Goal: Task Accomplishment & Management: Complete application form

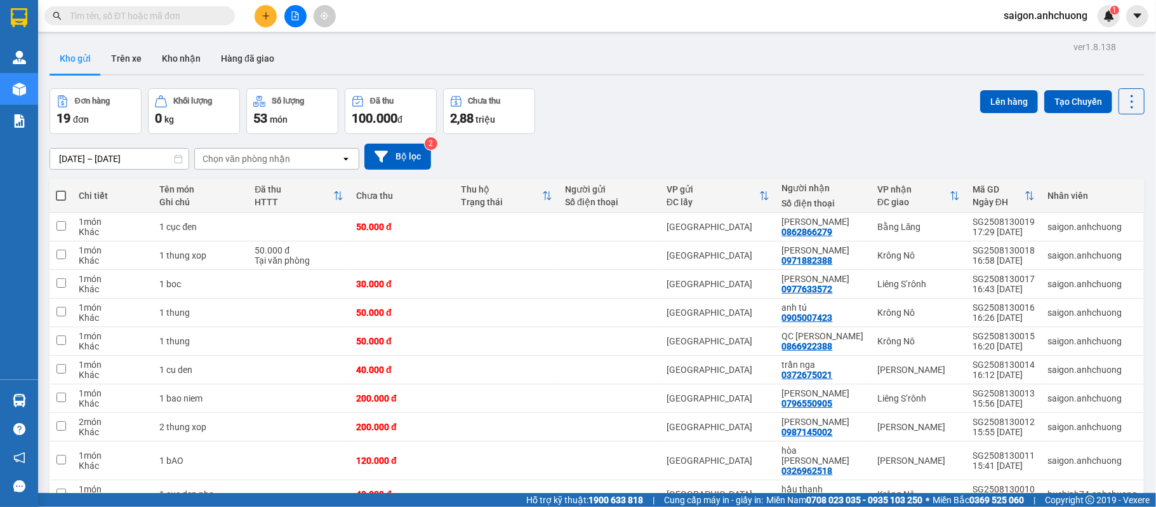
click at [262, 19] on icon "plus" at bounding box center [266, 15] width 9 height 9
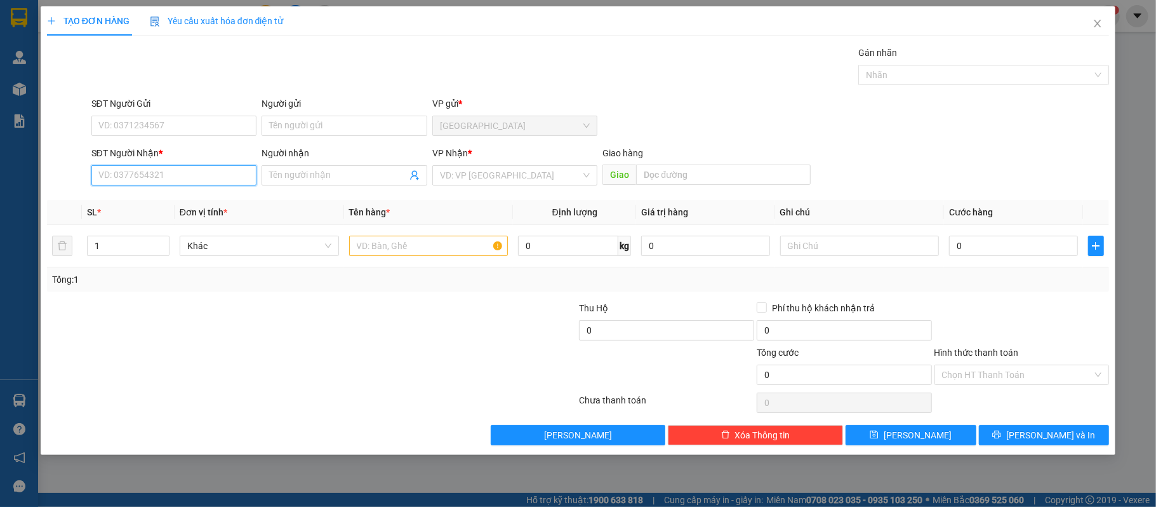
click at [211, 168] on input "SĐT Người Nhận *" at bounding box center [174, 175] width 166 height 20
type input "0968742842"
click at [188, 201] on div "0968742842 - My My Shop" at bounding box center [174, 202] width 150 height 14
type input "My My Shop"
type input "0968742842"
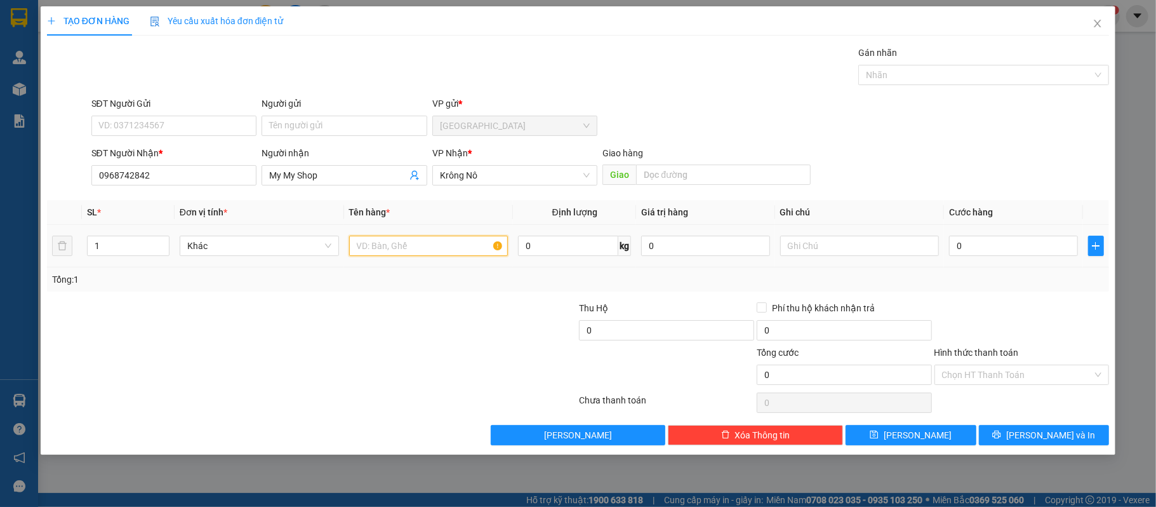
click at [385, 252] on input "text" at bounding box center [428, 246] width 159 height 20
type input "1 kiện"
click at [994, 235] on div "0" at bounding box center [1013, 245] width 128 height 25
click at [999, 246] on input "0" at bounding box center [1013, 246] width 128 height 20
type input "8"
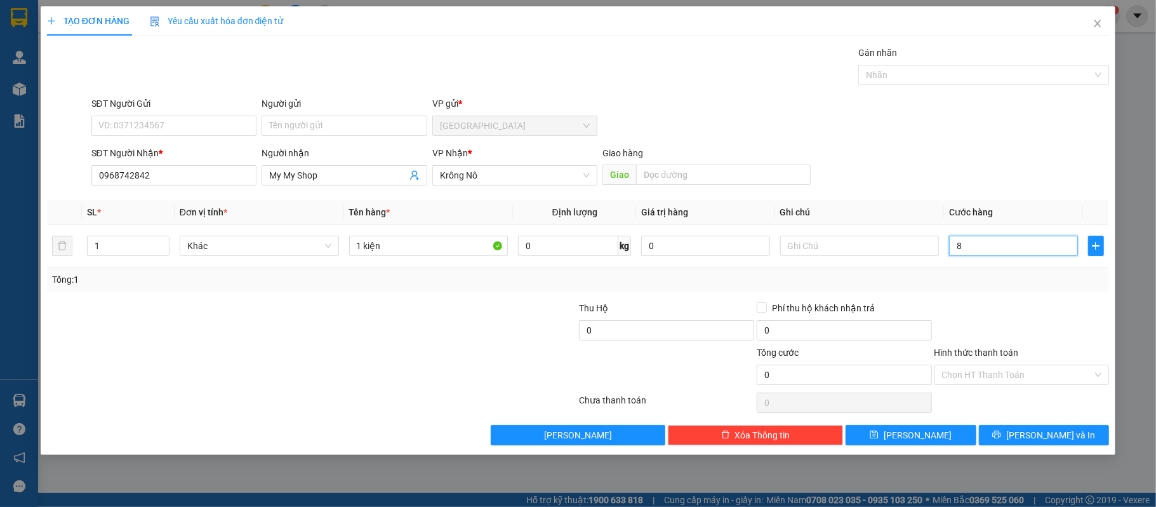
type input "8"
type input "80"
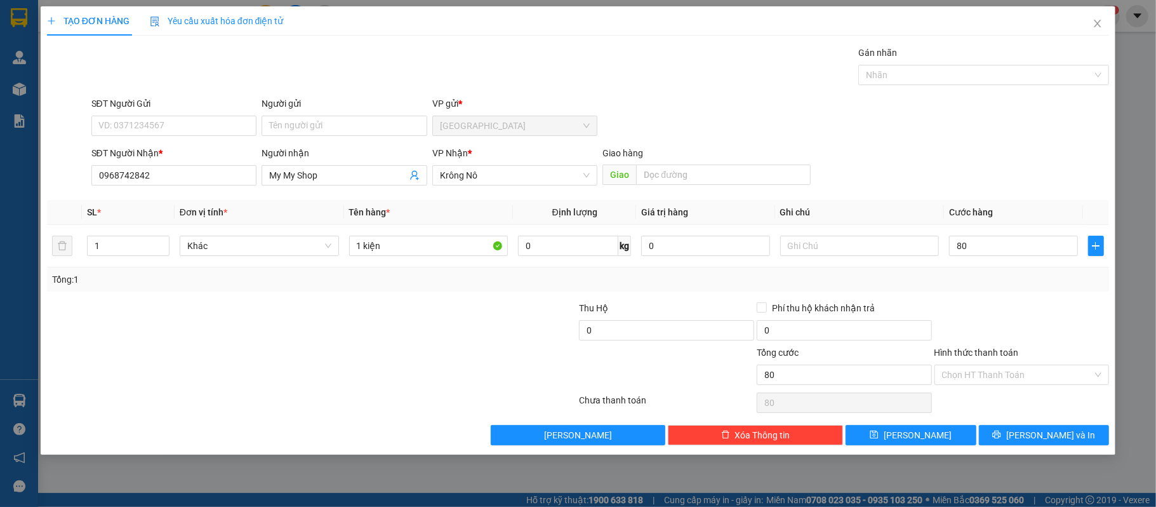
type input "80.000"
click at [1050, 311] on div at bounding box center [1022, 323] width 178 height 44
click at [1044, 437] on span "[PERSON_NAME] và In" at bounding box center [1050, 435] width 89 height 14
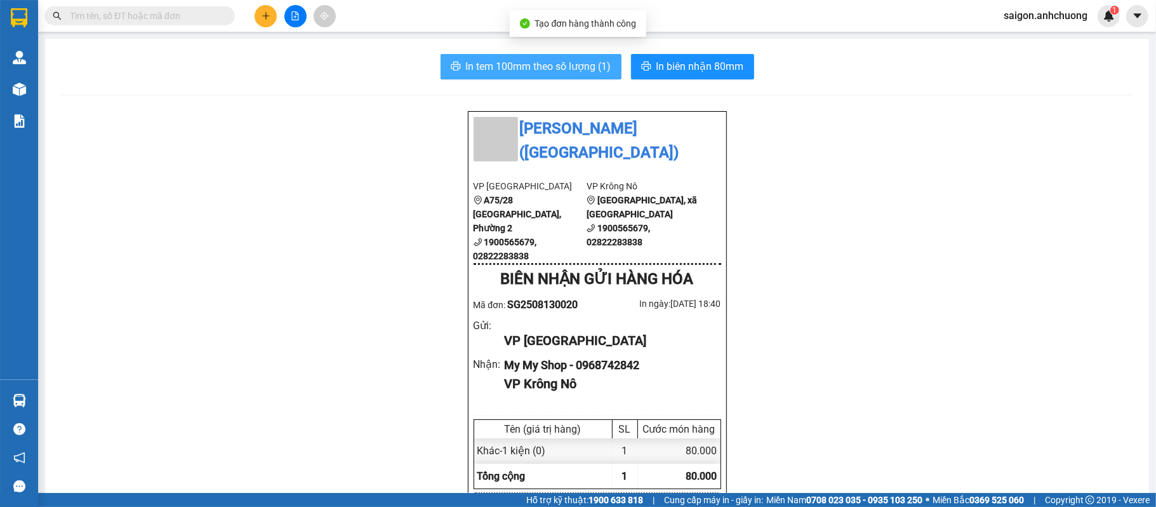
click at [569, 74] on span "In tem 100mm theo số lượng (1)" at bounding box center [538, 66] width 145 height 16
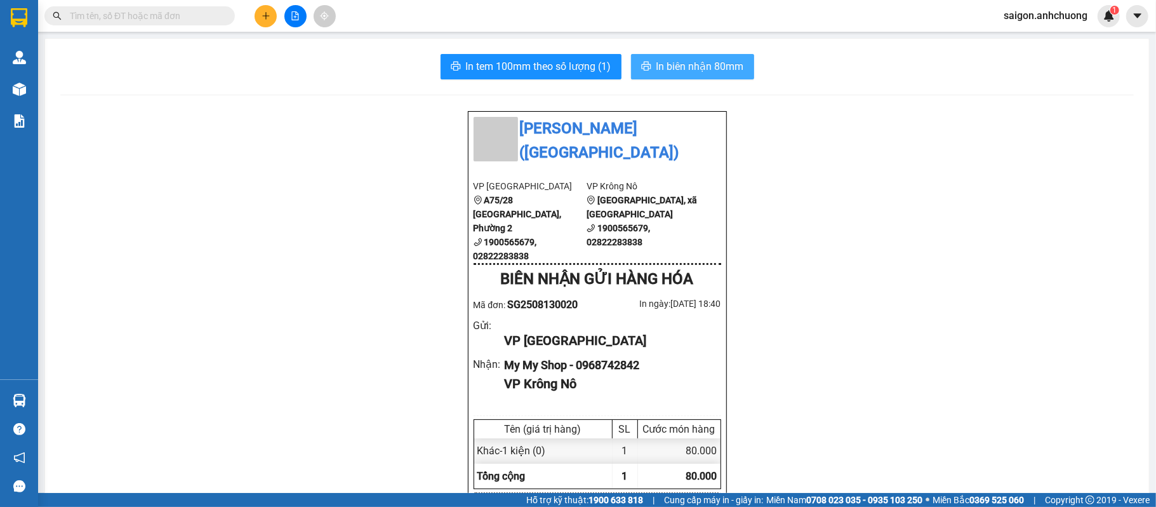
click at [703, 62] on span "In biên nhận 80mm" at bounding box center [700, 66] width 88 height 16
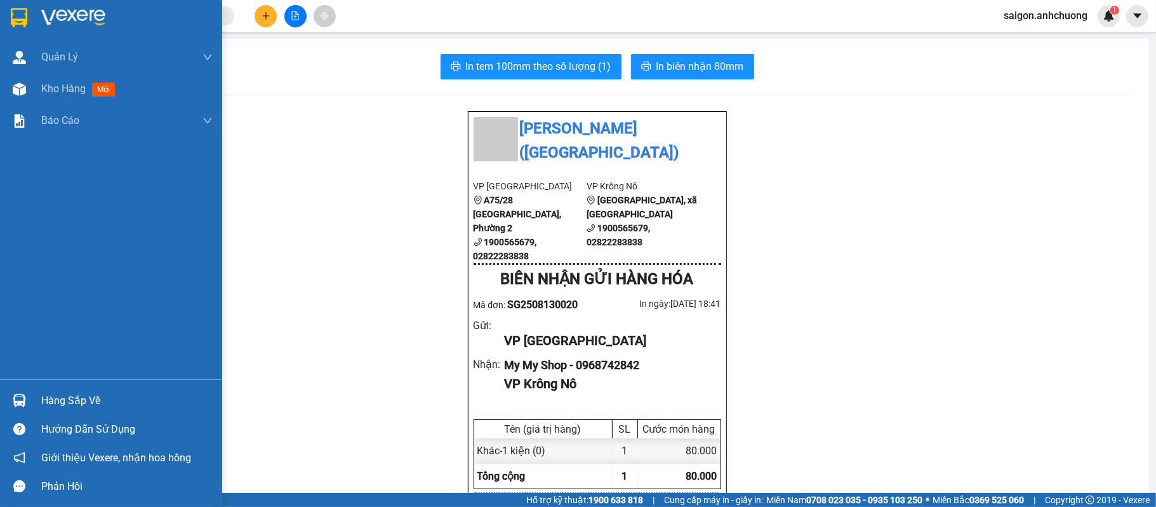
click at [46, 13] on img at bounding box center [73, 17] width 64 height 19
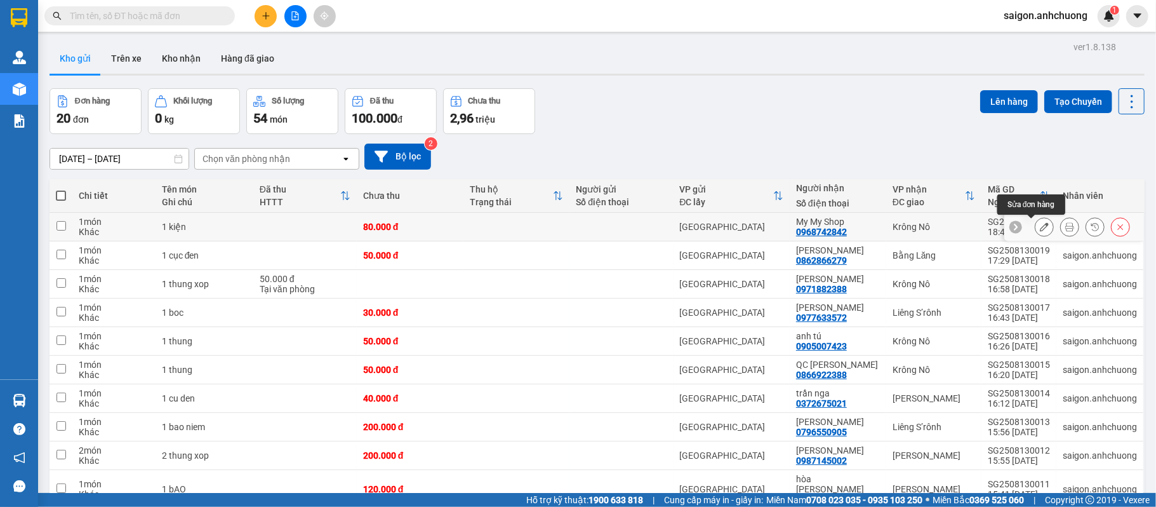
click at [1040, 223] on icon at bounding box center [1044, 226] width 9 height 9
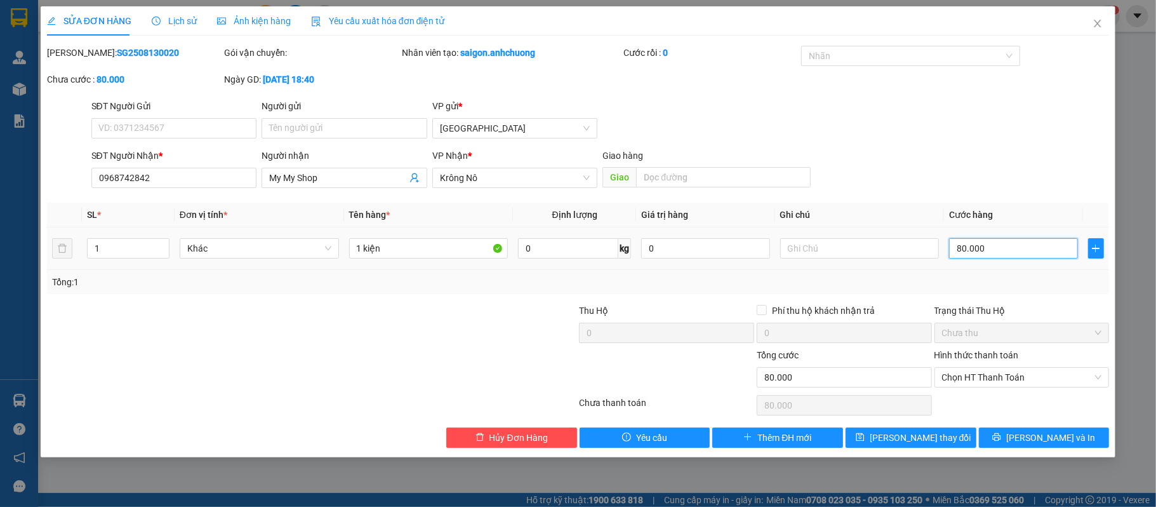
click at [1021, 256] on input "80.000" at bounding box center [1013, 248] width 128 height 20
click at [1020, 256] on input "80.000" at bounding box center [1013, 248] width 128 height 20
click at [1050, 435] on span "[PERSON_NAME] và In" at bounding box center [1050, 437] width 89 height 14
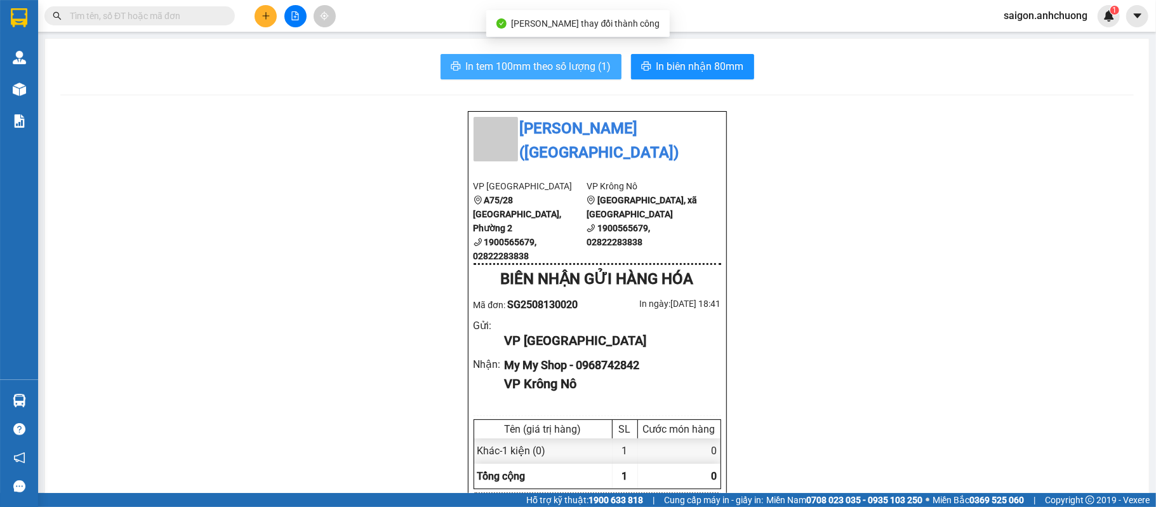
click at [575, 67] on span "In tem 100mm theo số lượng (1)" at bounding box center [538, 66] width 145 height 16
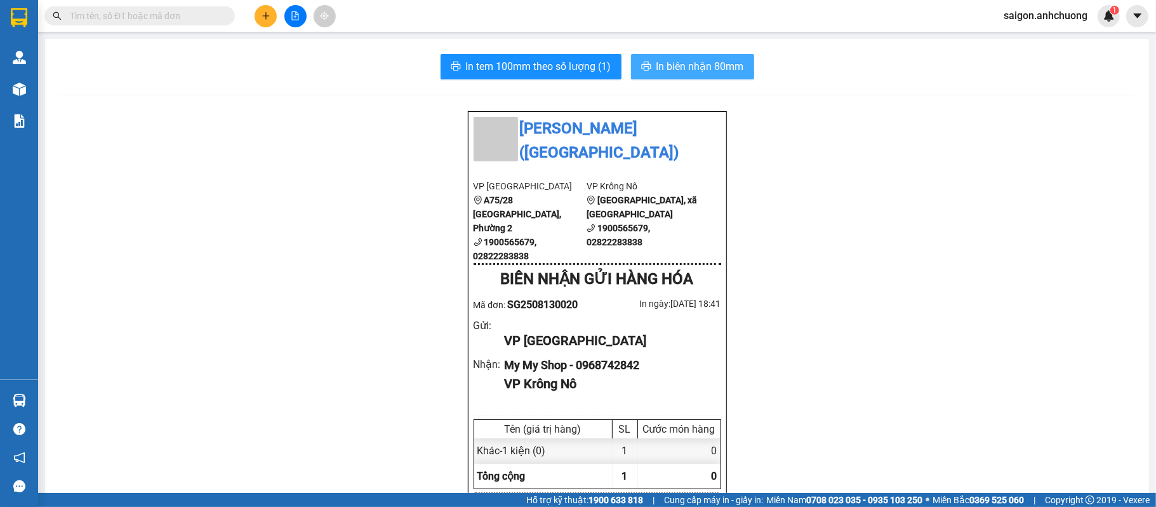
click at [699, 67] on span "In biên nhận 80mm" at bounding box center [700, 66] width 88 height 16
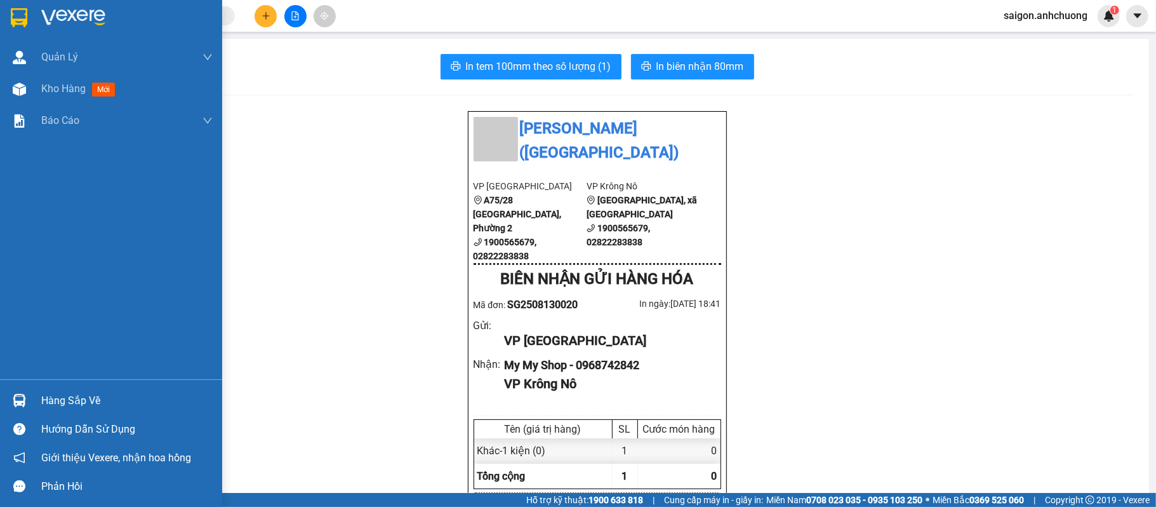
click at [36, 6] on div at bounding box center [111, 20] width 222 height 41
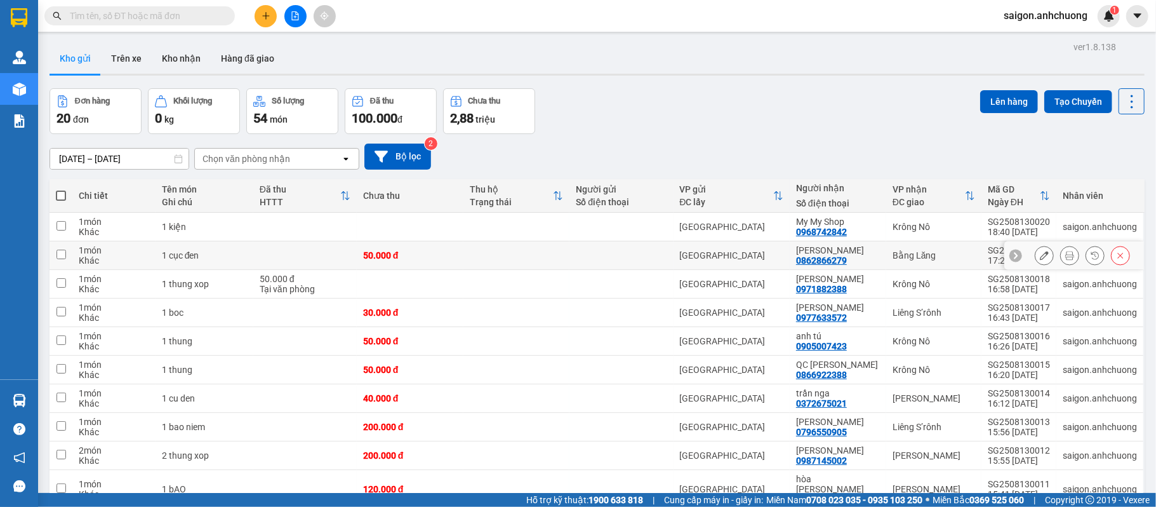
click at [755, 243] on td "[GEOGRAPHIC_DATA]" at bounding box center [732, 255] width 117 height 29
checkbox input "true"
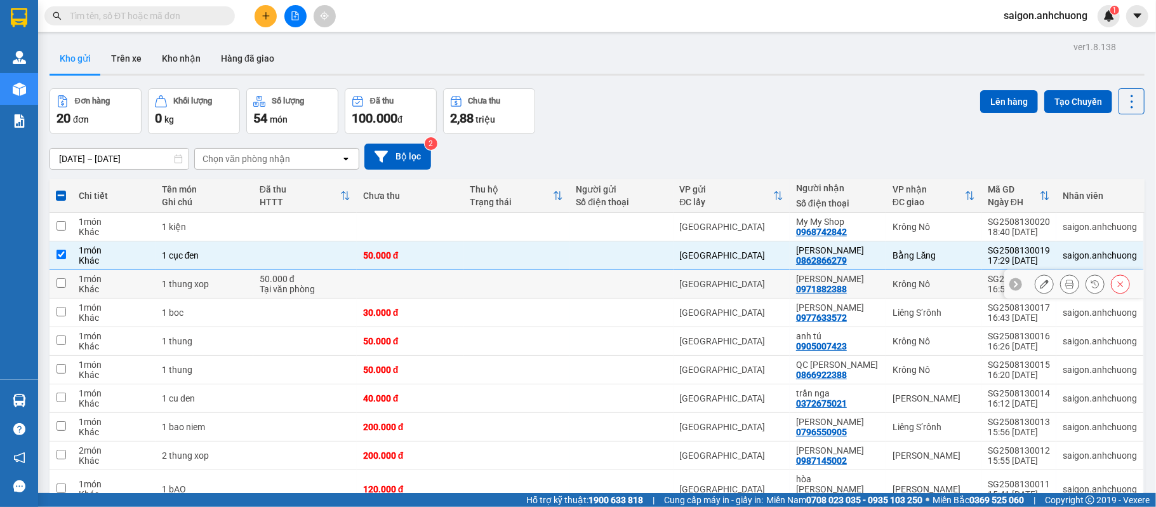
click at [765, 277] on td "[GEOGRAPHIC_DATA]" at bounding box center [732, 284] width 117 height 29
checkbox input "true"
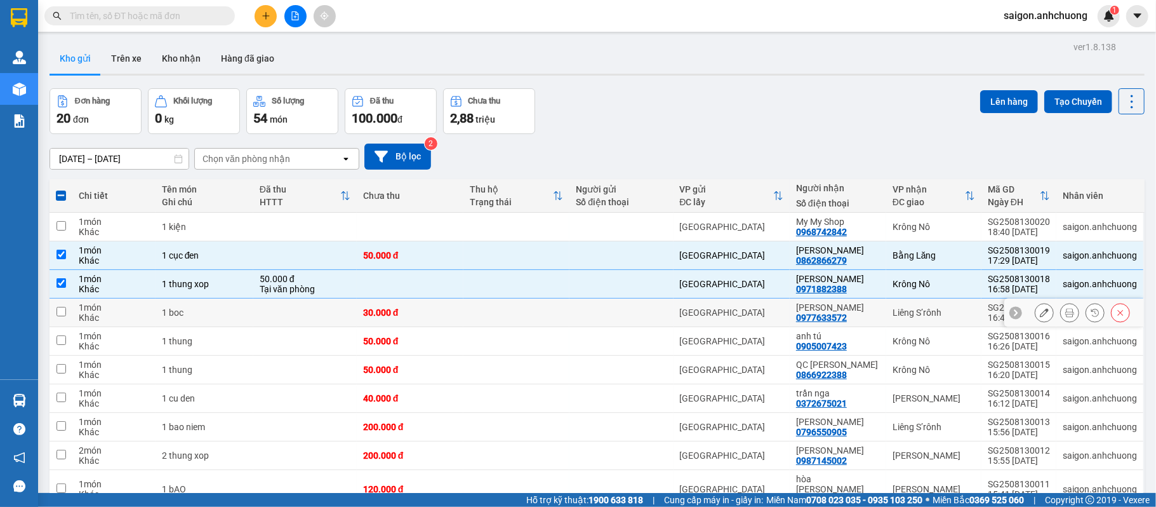
click at [767, 326] on td "[GEOGRAPHIC_DATA]" at bounding box center [732, 312] width 117 height 29
checkbox input "true"
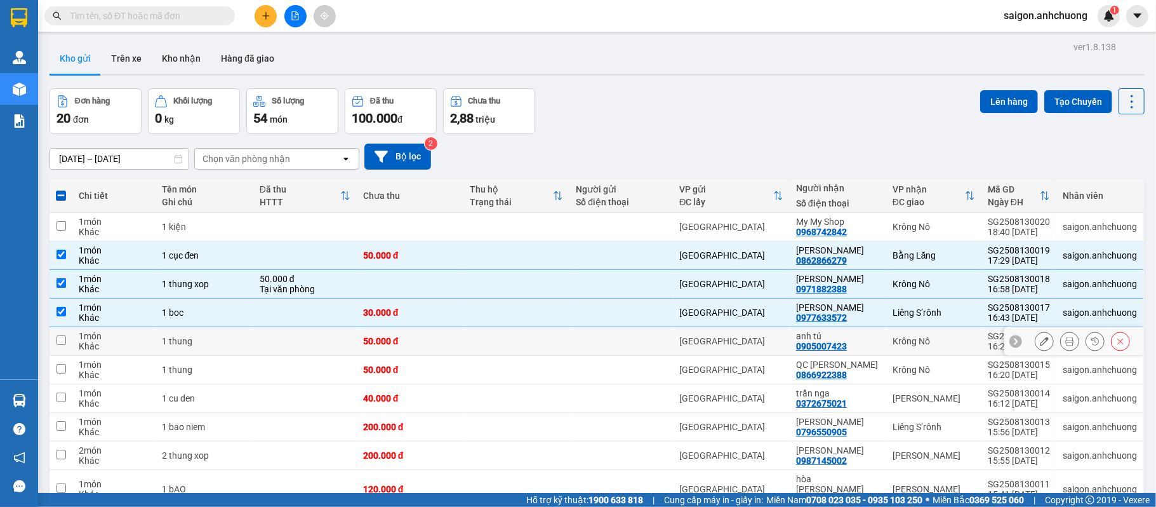
click at [763, 336] on td "[GEOGRAPHIC_DATA]" at bounding box center [732, 341] width 117 height 29
checkbox input "true"
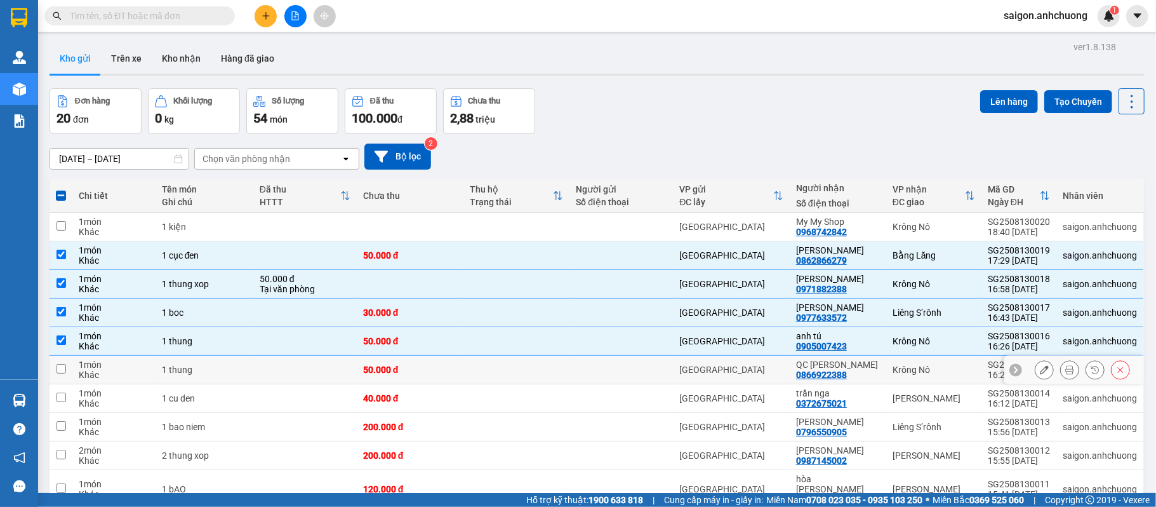
click at [758, 356] on td "[GEOGRAPHIC_DATA]" at bounding box center [732, 370] width 117 height 29
checkbox input "true"
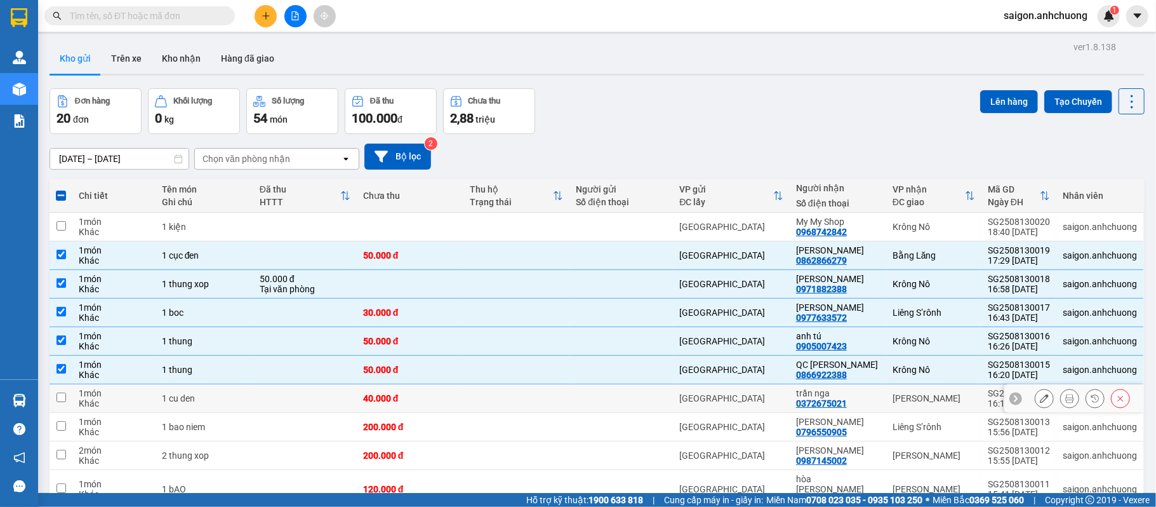
click at [761, 393] on div "[GEOGRAPHIC_DATA]" at bounding box center [732, 398] width 104 height 10
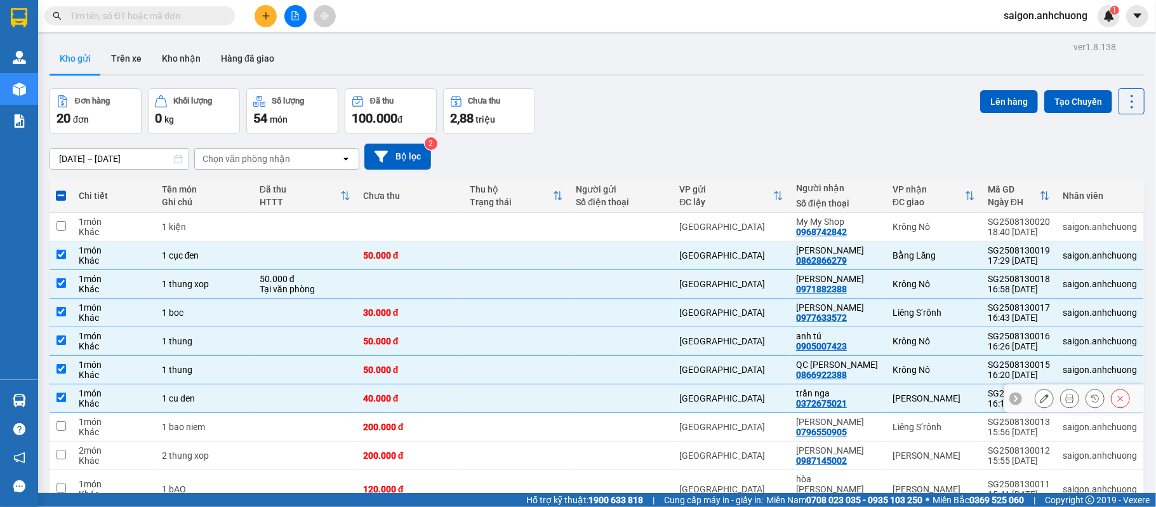
checkbox input "true"
click at [775, 422] on div "[GEOGRAPHIC_DATA]" at bounding box center [732, 427] width 104 height 10
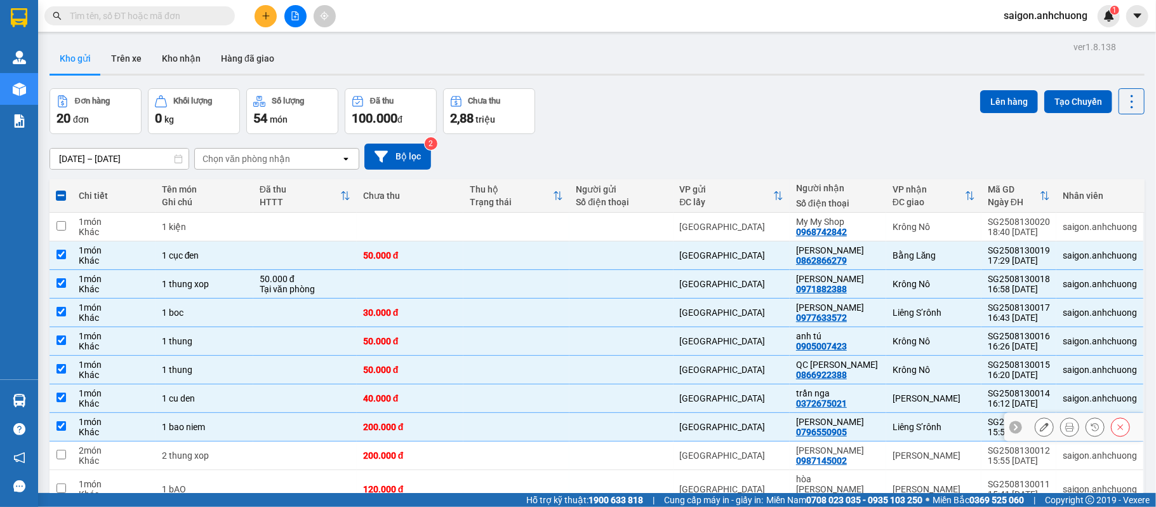
click at [775, 422] on div "[GEOGRAPHIC_DATA]" at bounding box center [732, 427] width 104 height 10
checkbox input "false"
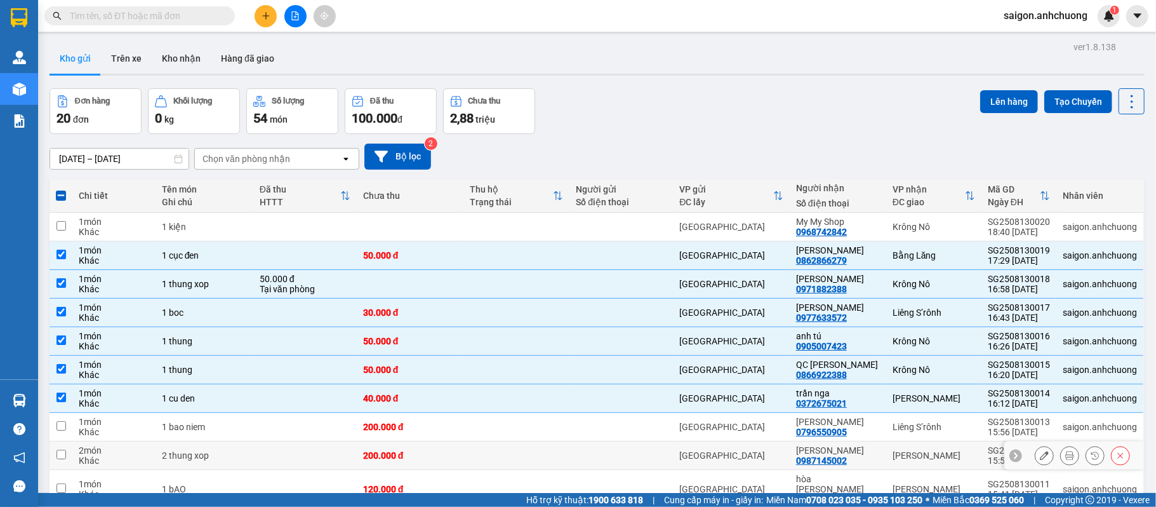
click at [780, 450] on div "[GEOGRAPHIC_DATA]" at bounding box center [732, 455] width 104 height 10
checkbox input "true"
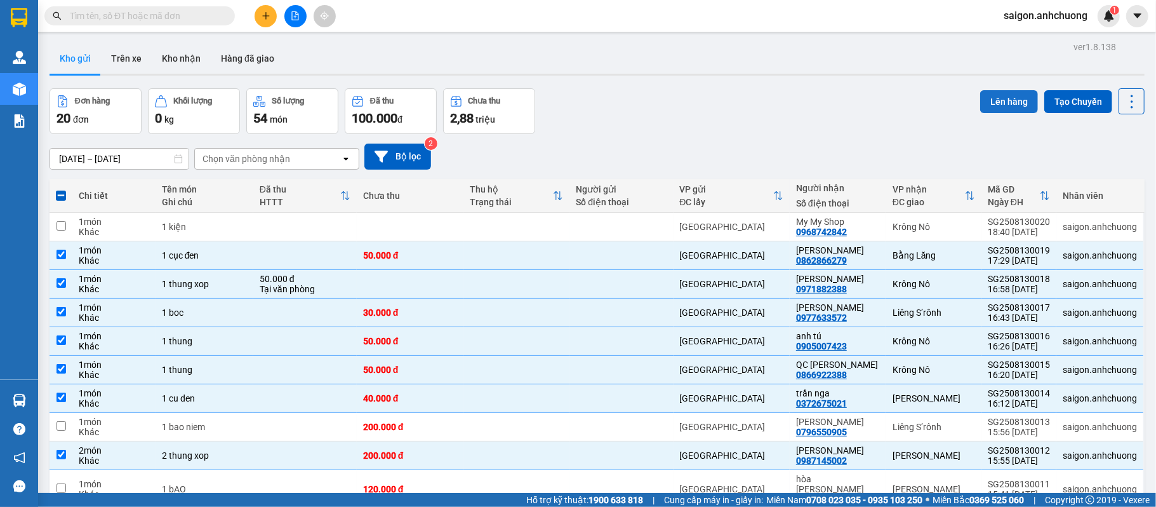
click at [980, 90] on button "Lên hàng" at bounding box center [1009, 101] width 58 height 23
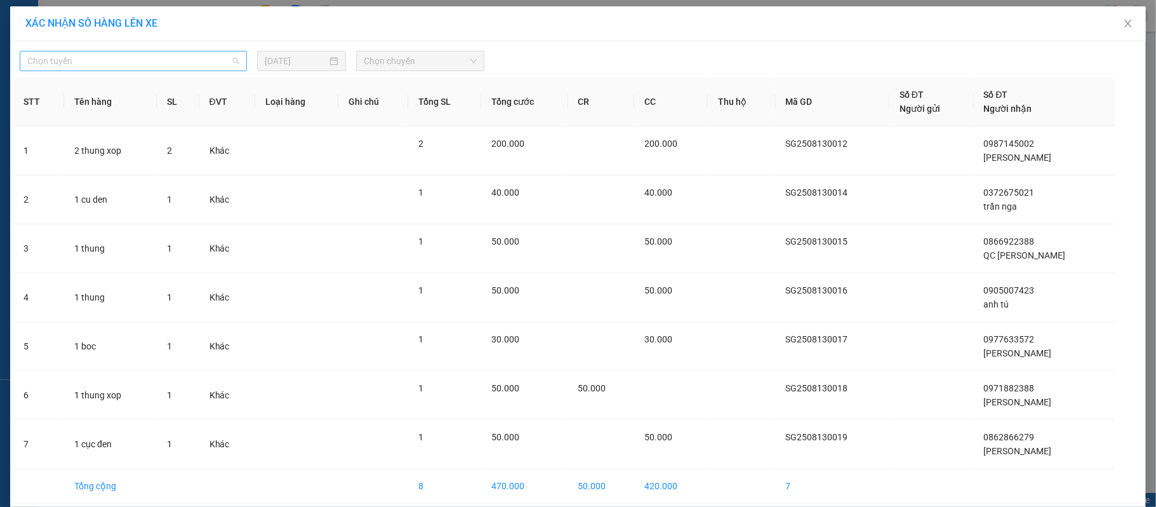
click at [183, 62] on span "Chọn tuyến" at bounding box center [133, 60] width 212 height 19
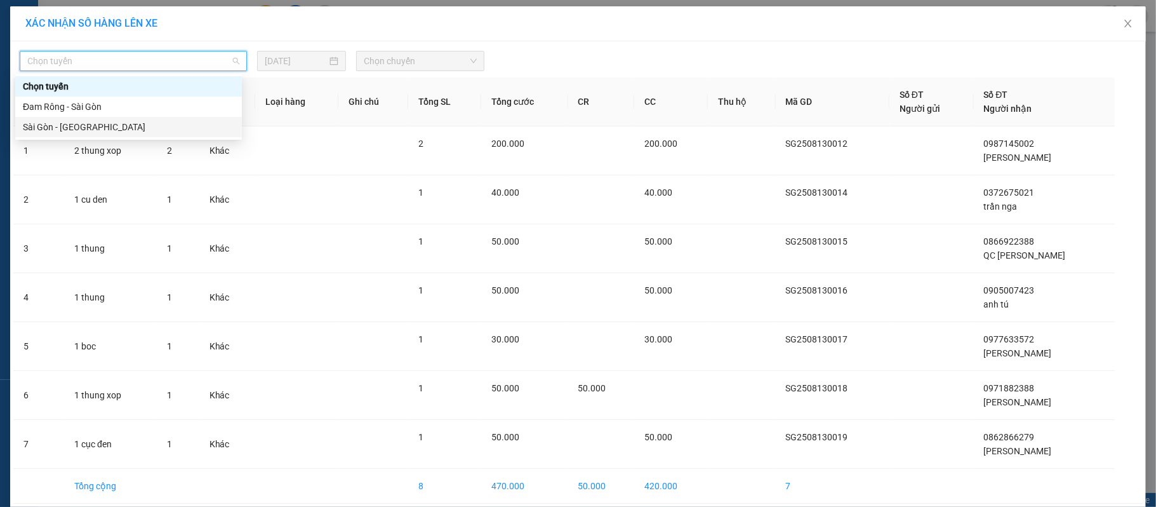
click at [156, 131] on div "Sài Gòn - [GEOGRAPHIC_DATA]" at bounding box center [128, 127] width 211 height 14
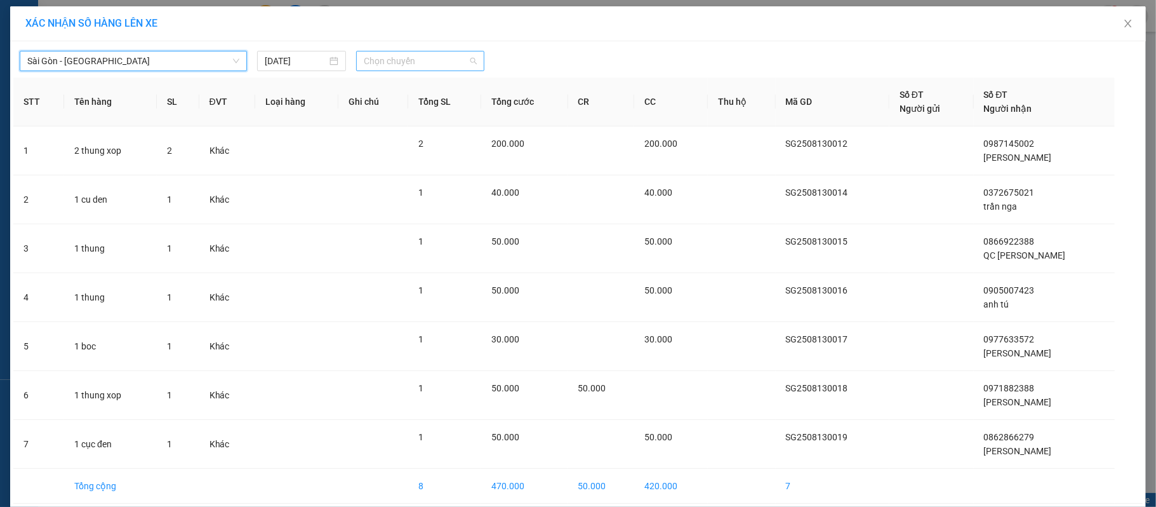
click at [437, 67] on span "Chọn chuyến" at bounding box center [420, 60] width 113 height 19
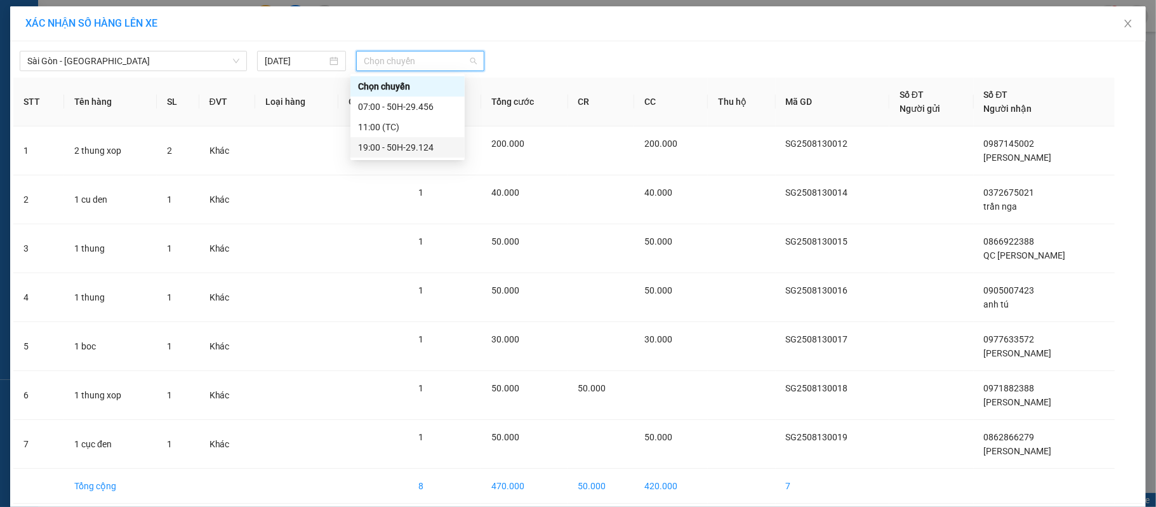
click at [416, 156] on div "19:00 - 50H-29.124" at bounding box center [407, 147] width 114 height 20
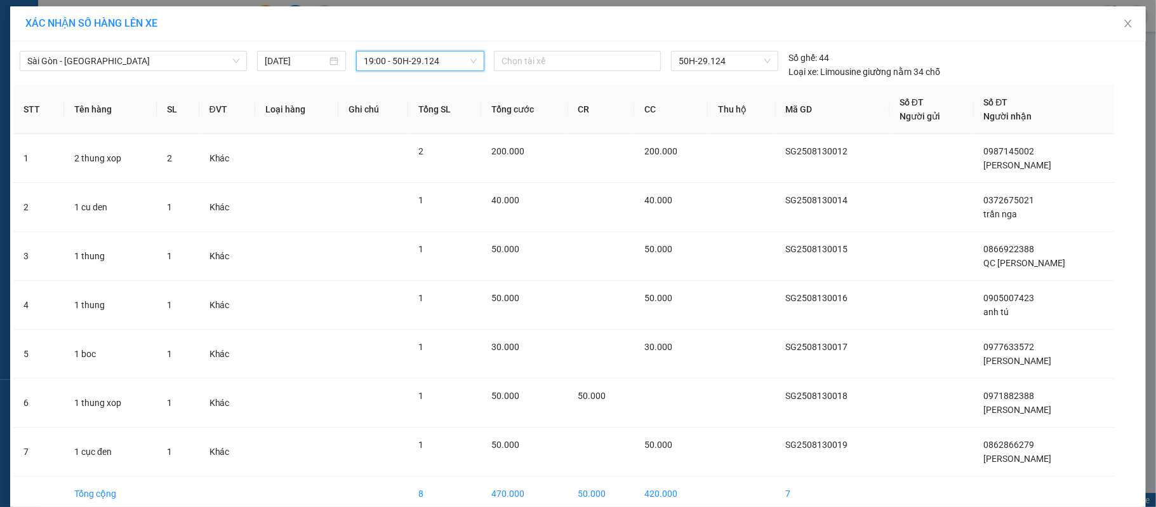
drag, startPoint x: 598, startPoint y: 475, endPoint x: 578, endPoint y: 455, distance: 28.3
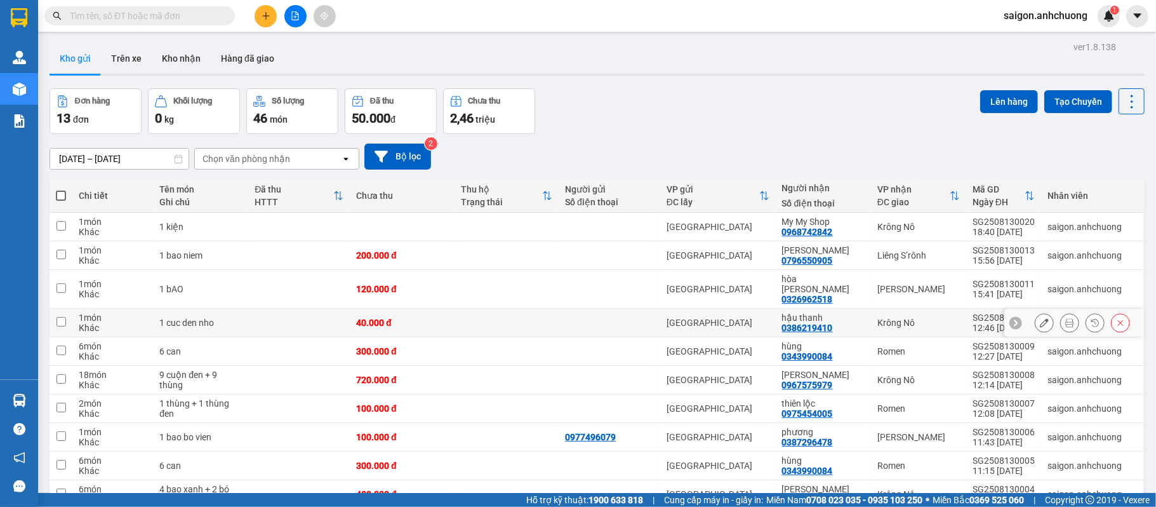
click at [764, 323] on td "[GEOGRAPHIC_DATA]" at bounding box center [718, 323] width 116 height 29
checkbox input "true"
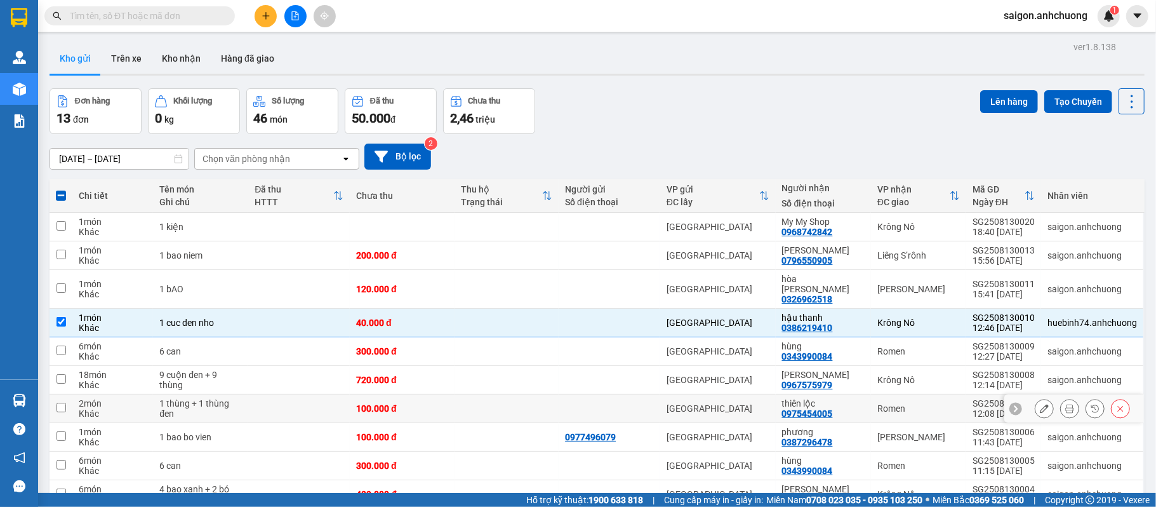
click at [758, 394] on td "[GEOGRAPHIC_DATA]" at bounding box center [718, 408] width 116 height 29
checkbox input "true"
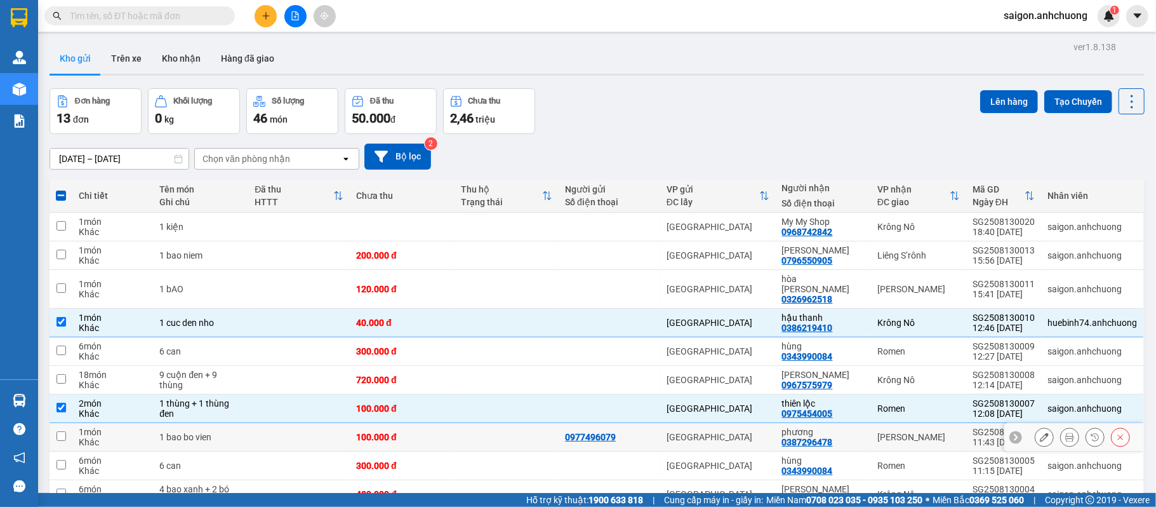
click at [752, 432] on div "[GEOGRAPHIC_DATA]" at bounding box center [718, 437] width 103 height 10
checkbox input "true"
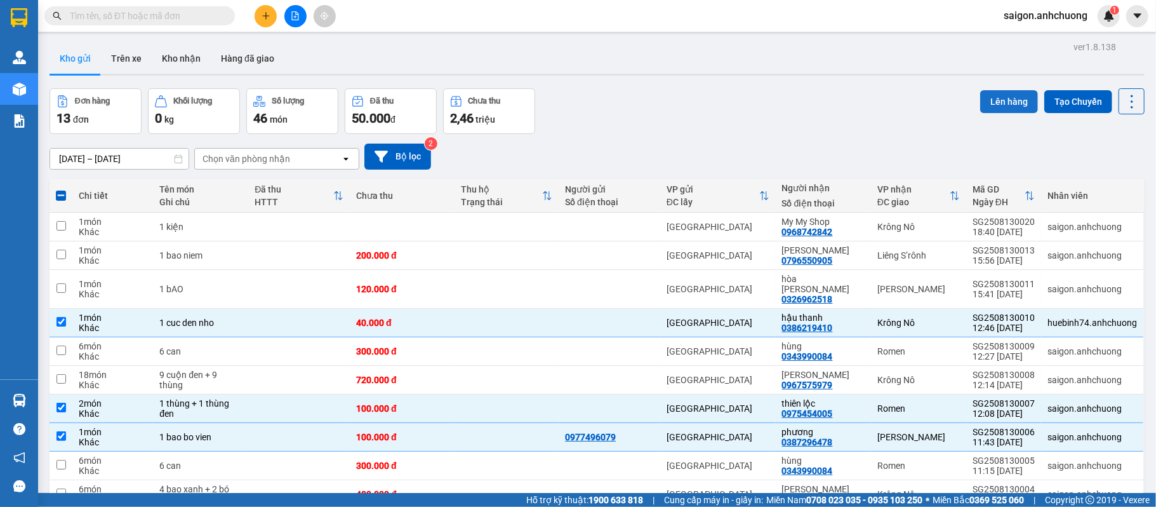
click at [985, 90] on button "Lên hàng" at bounding box center [1009, 101] width 58 height 23
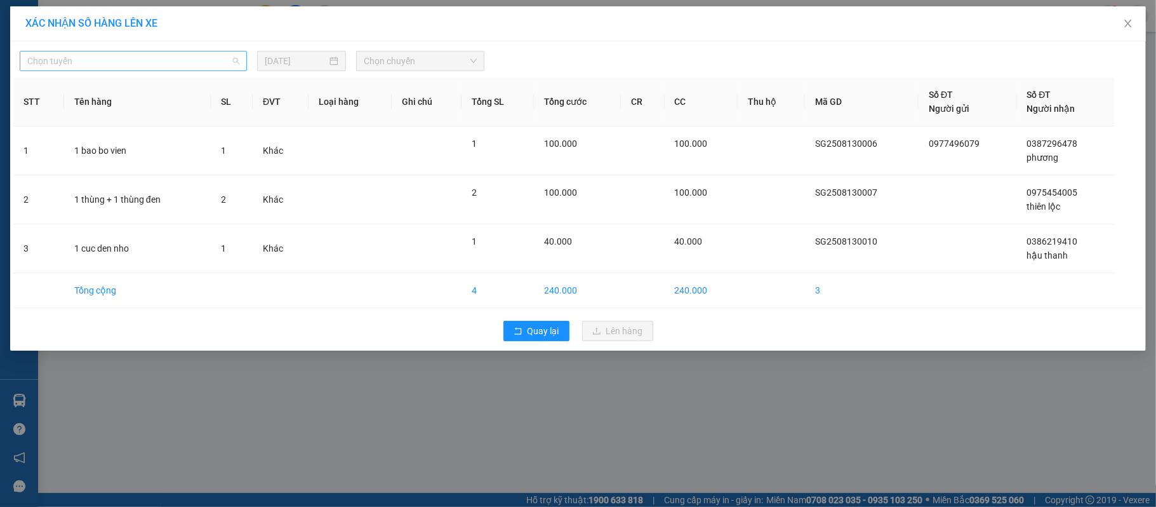
click at [107, 67] on span "Chọn tuyến" at bounding box center [133, 60] width 212 height 19
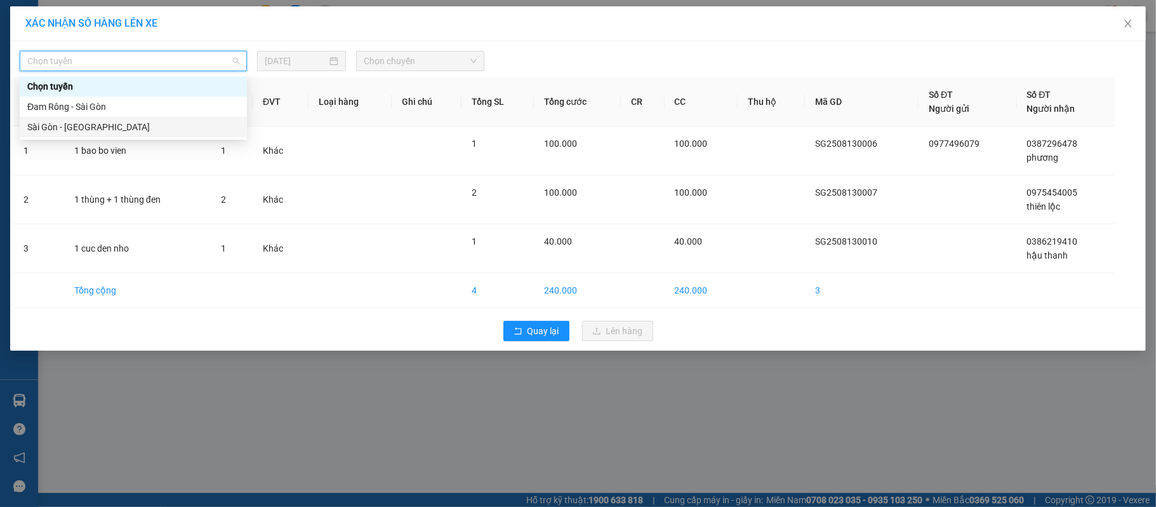
click at [145, 128] on div "Sài Gòn - [GEOGRAPHIC_DATA]" at bounding box center [133, 127] width 212 height 14
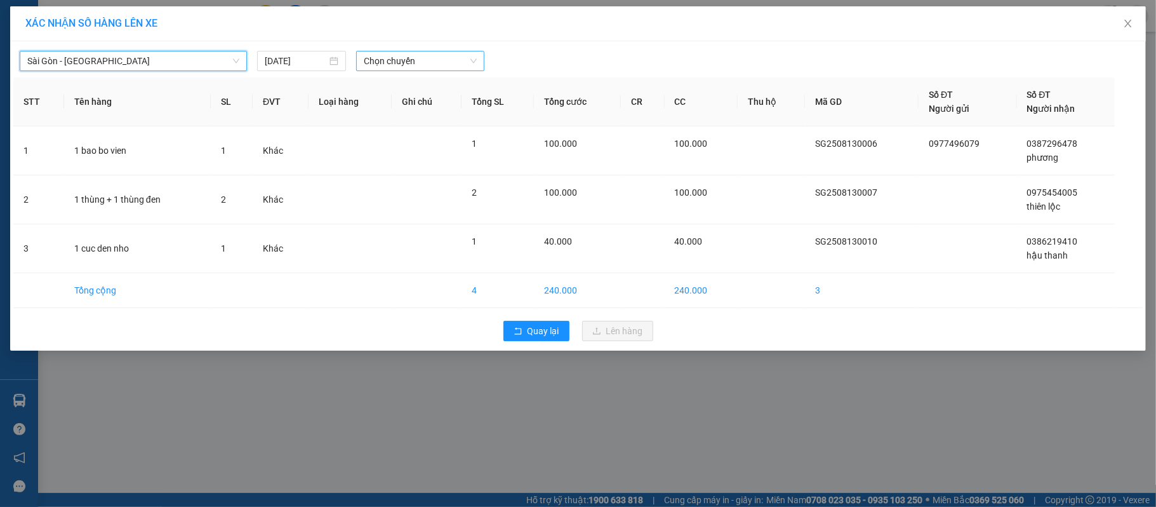
click at [435, 94] on body "Kết quả tìm kiếm ( 0 ) Bộ lọc Ngày tạo đơn gần nhất No Data saigon.anhchuong 1 …" at bounding box center [578, 253] width 1156 height 507
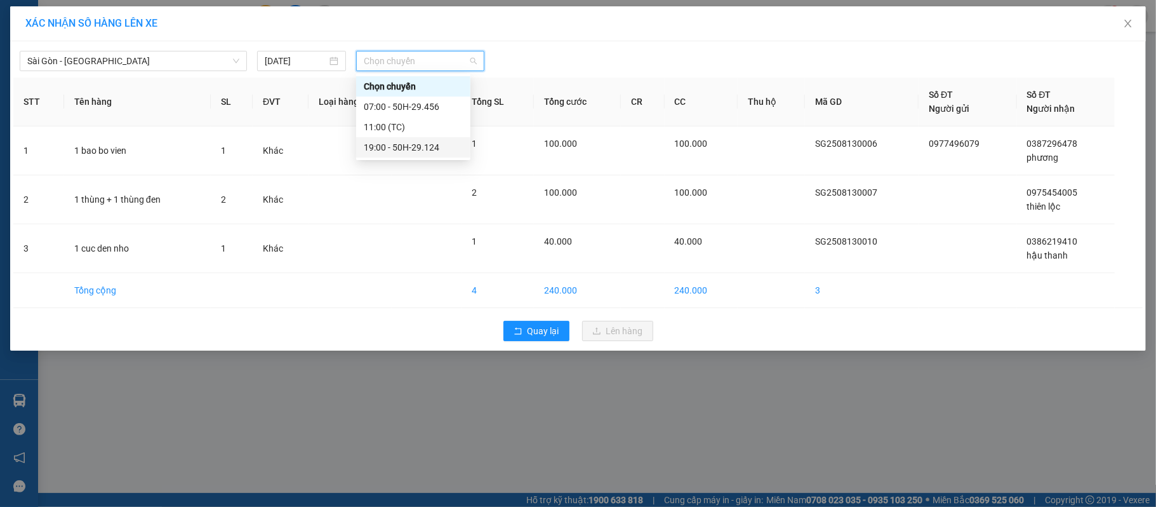
click at [419, 143] on div "19:00 - 50H-29.124" at bounding box center [413, 147] width 99 height 14
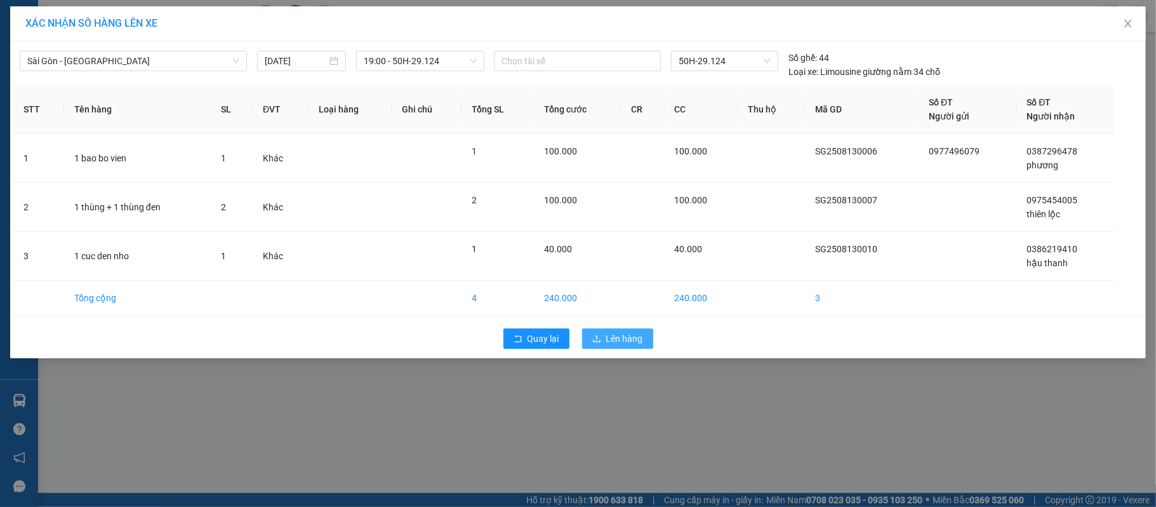
click at [644, 331] on button "Lên hàng" at bounding box center [617, 338] width 71 height 20
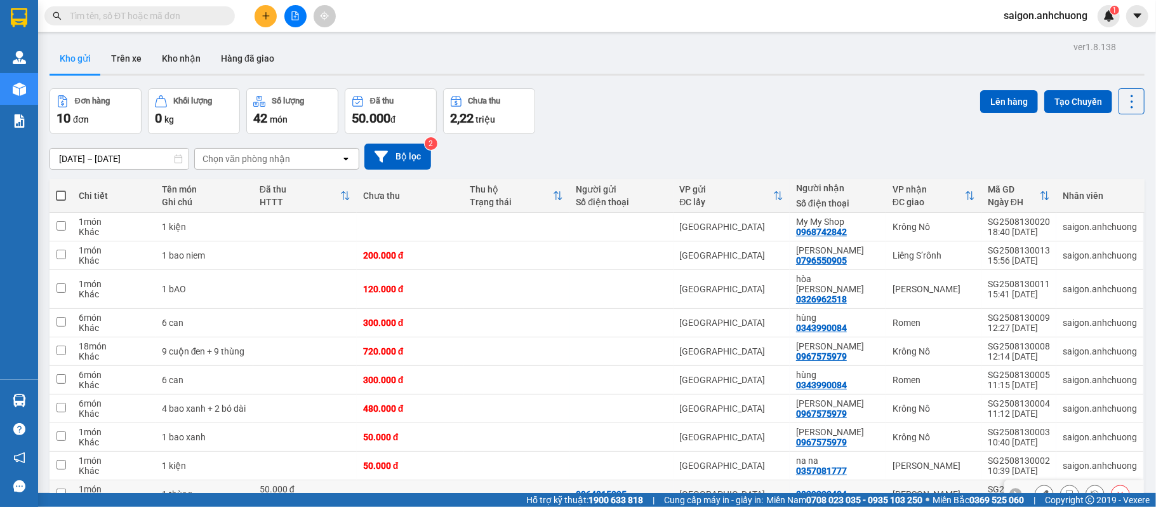
click at [752, 489] on div "[GEOGRAPHIC_DATA]" at bounding box center [732, 494] width 104 height 10
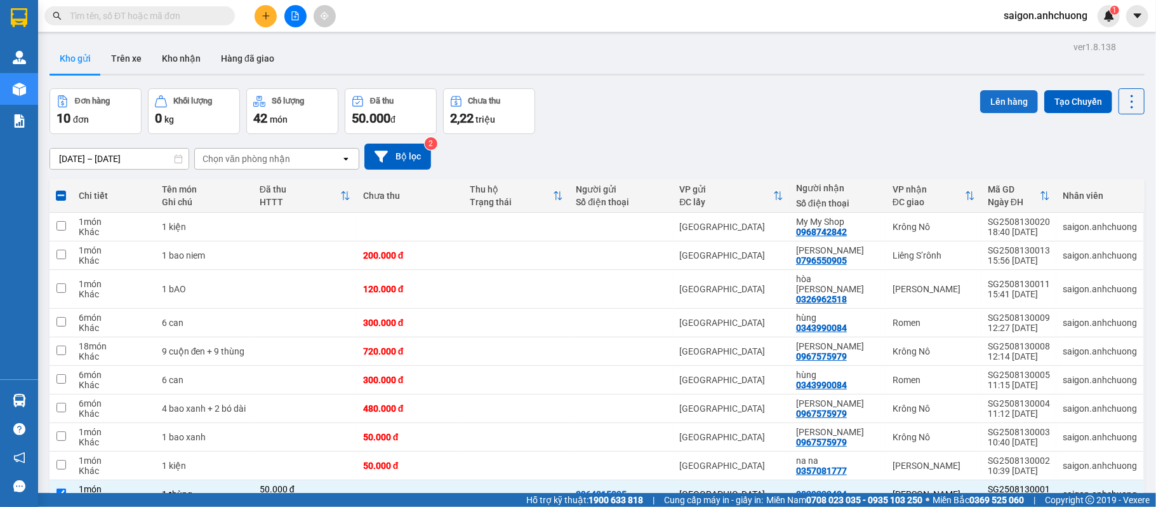
click at [988, 94] on button "Lên hàng" at bounding box center [1009, 101] width 58 height 23
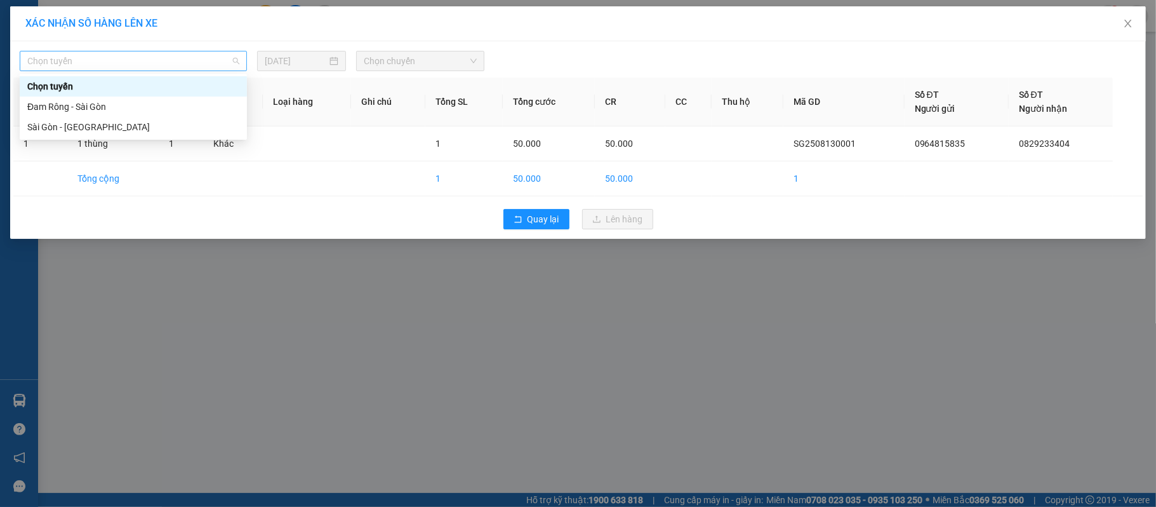
click at [51, 56] on span "Chọn tuyến" at bounding box center [133, 60] width 212 height 19
click at [50, 121] on div "Sài Gòn - [GEOGRAPHIC_DATA]" at bounding box center [133, 127] width 212 height 14
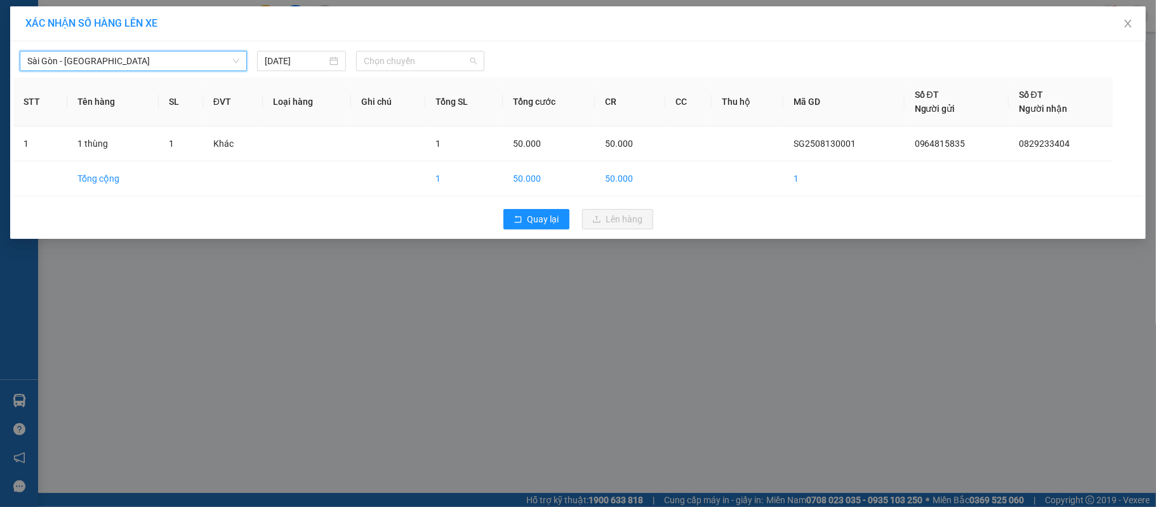
drag, startPoint x: 450, startPoint y: 62, endPoint x: 443, endPoint y: 90, distance: 28.8
click at [449, 62] on span "Chọn chuyến" at bounding box center [420, 60] width 113 height 19
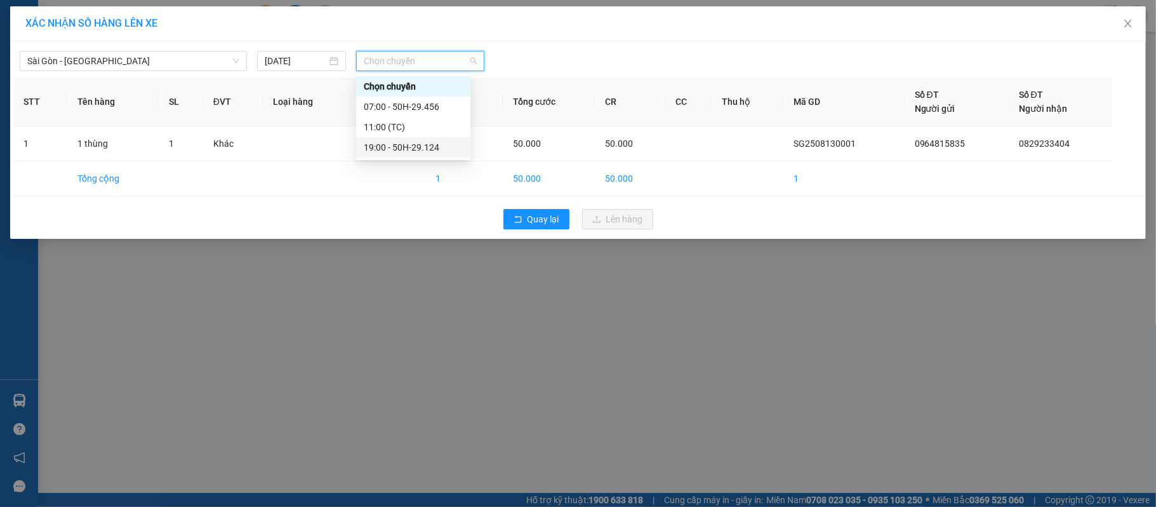
click at [414, 147] on div "19:00 - 50H-29.124" at bounding box center [413, 147] width 99 height 14
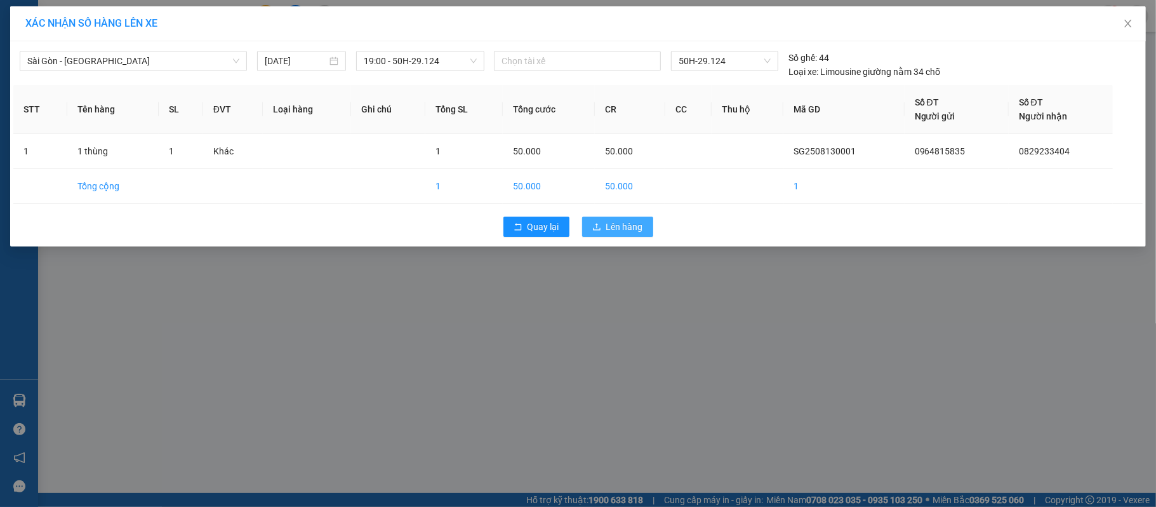
click at [608, 224] on span "Lên hàng" at bounding box center [624, 227] width 37 height 14
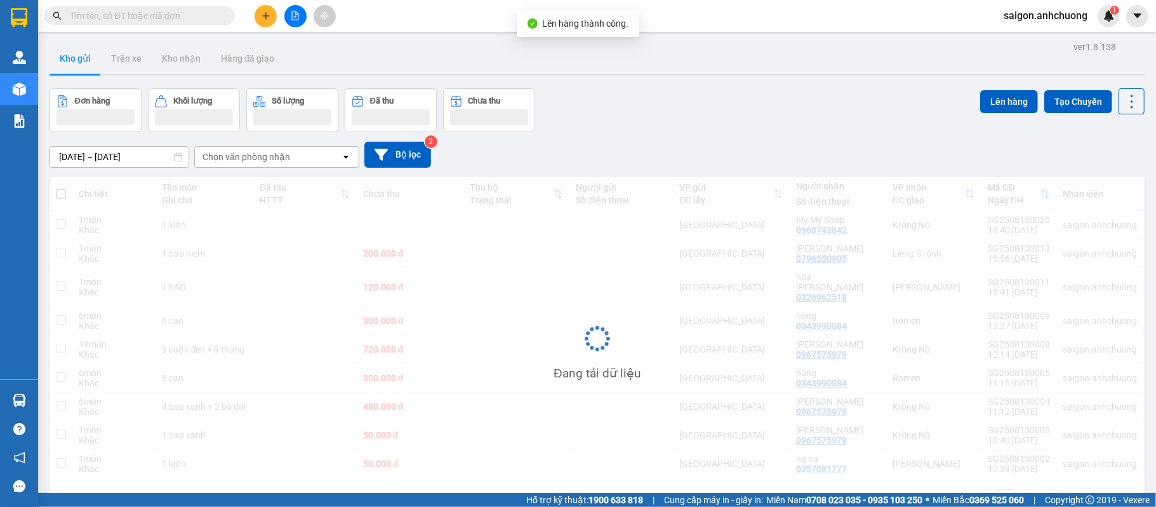
click at [290, 8] on button at bounding box center [295, 16] width 22 height 22
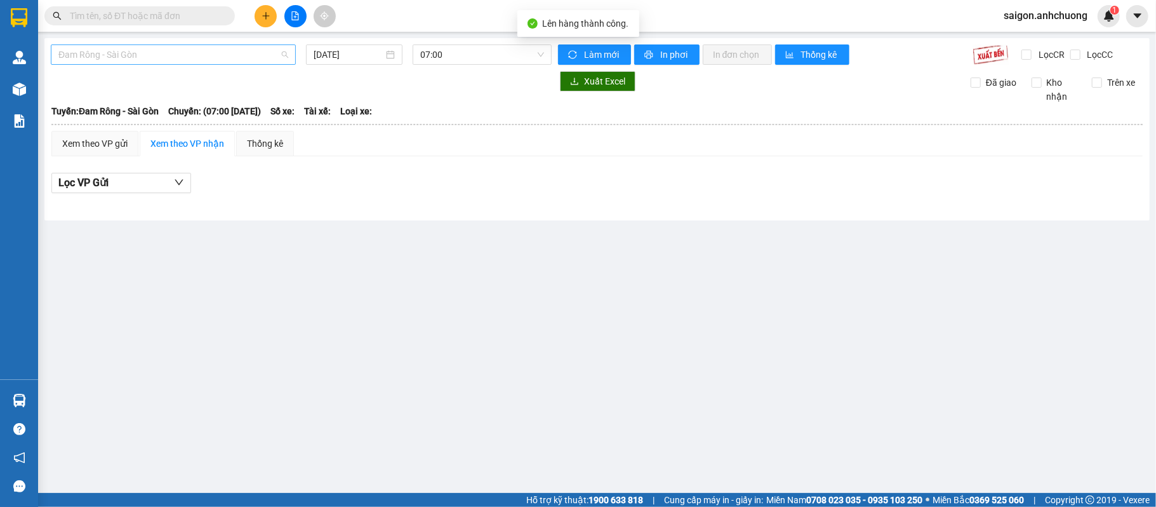
click at [146, 61] on span "Đam Rông - Sài Gòn" at bounding box center [173, 54] width 230 height 19
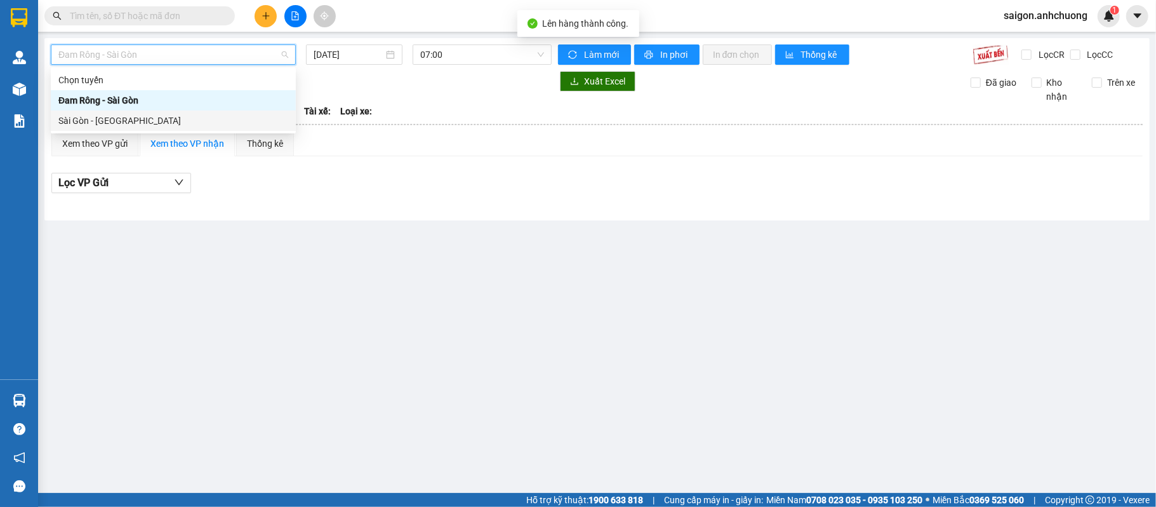
click at [145, 122] on div "Sài Gòn - [GEOGRAPHIC_DATA]" at bounding box center [173, 121] width 230 height 14
type input "[DATE]"
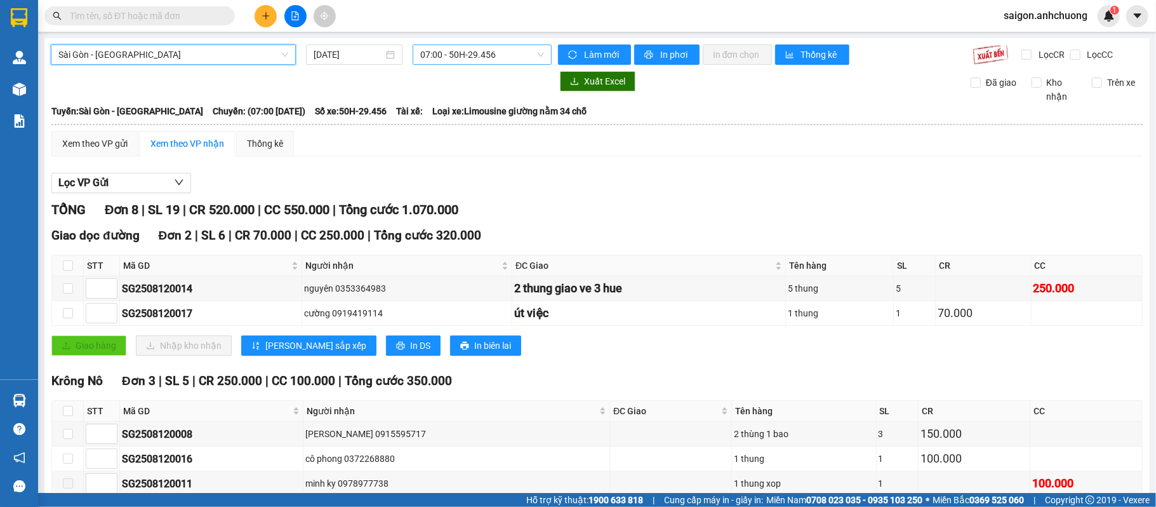
drag, startPoint x: 443, startPoint y: 49, endPoint x: 447, endPoint y: 59, distance: 10.8
click at [445, 51] on span "07:00 - 50H-29.456" at bounding box center [482, 54] width 124 height 19
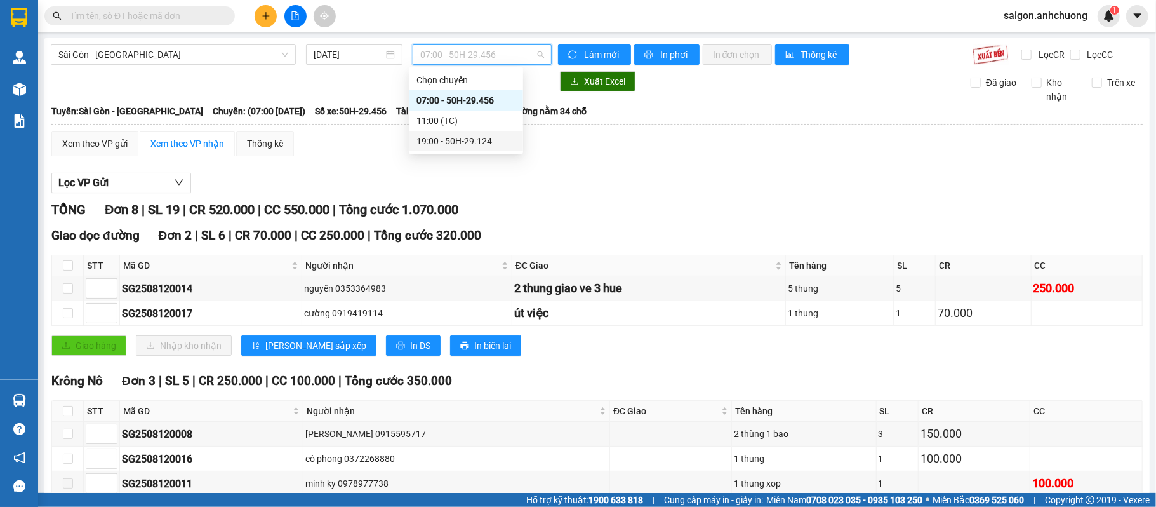
click at [456, 140] on div "19:00 - 50H-29.124" at bounding box center [465, 141] width 99 height 14
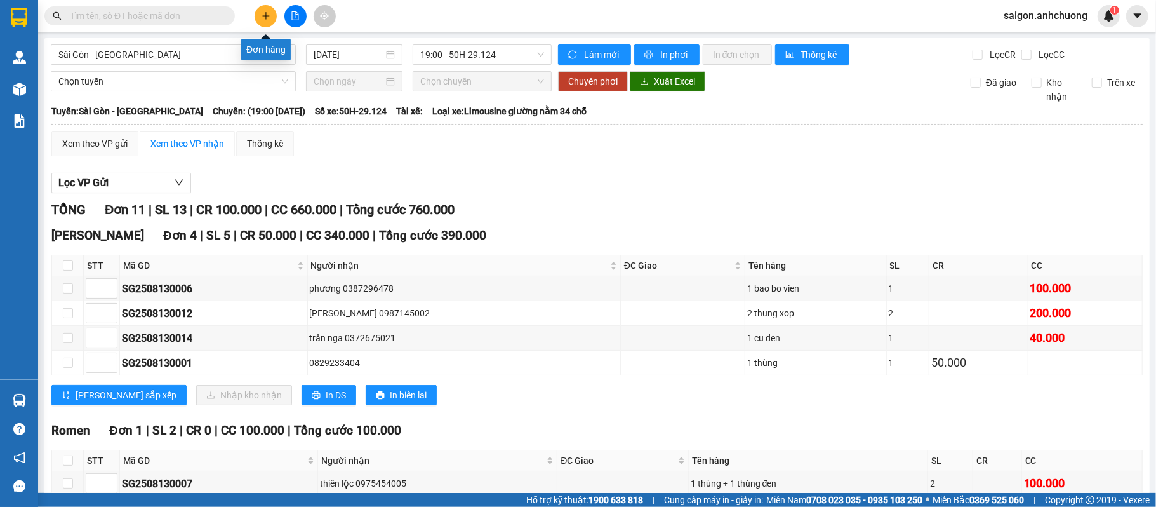
click at [272, 17] on button at bounding box center [266, 16] width 22 height 22
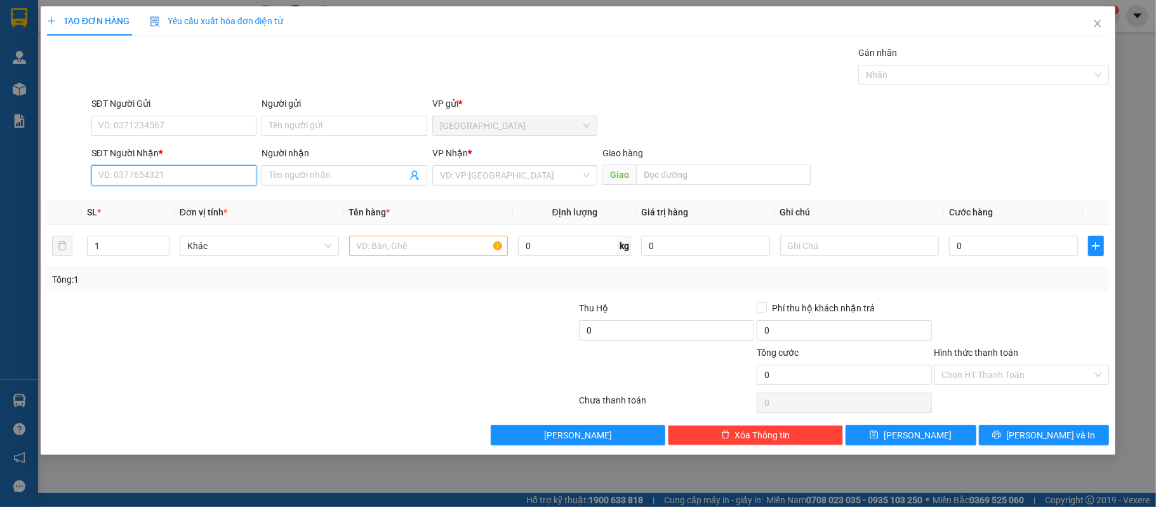
click at [203, 179] on input "SĐT Người Nhận *" at bounding box center [174, 175] width 166 height 20
click at [196, 197] on div "0979476487 - hoàng linh" at bounding box center [174, 202] width 150 height 14
type input "0979476487"
type input "[PERSON_NAME]"
type input "0979476487"
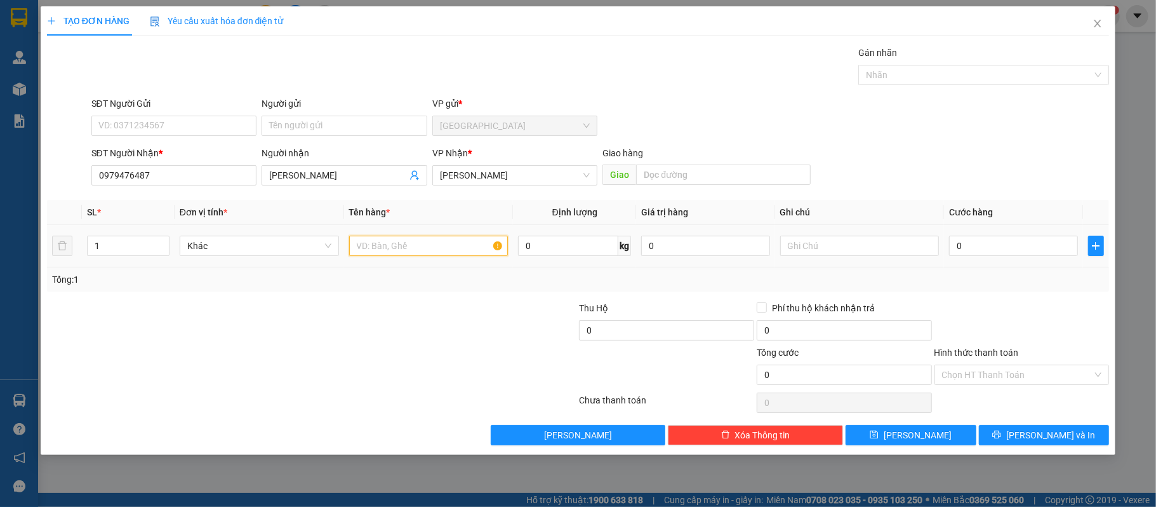
click at [406, 241] on input "text" at bounding box center [428, 246] width 159 height 20
type input "1 kiện laptop"
click at [996, 250] on input "0" at bounding box center [1013, 246] width 128 height 20
type input "1"
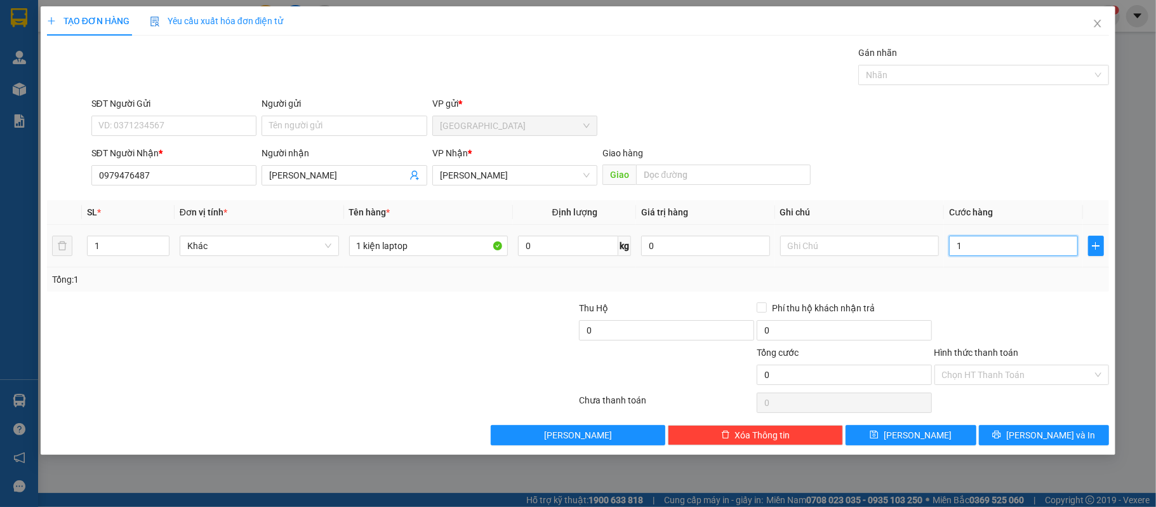
type input "1"
type input "10"
type input "100"
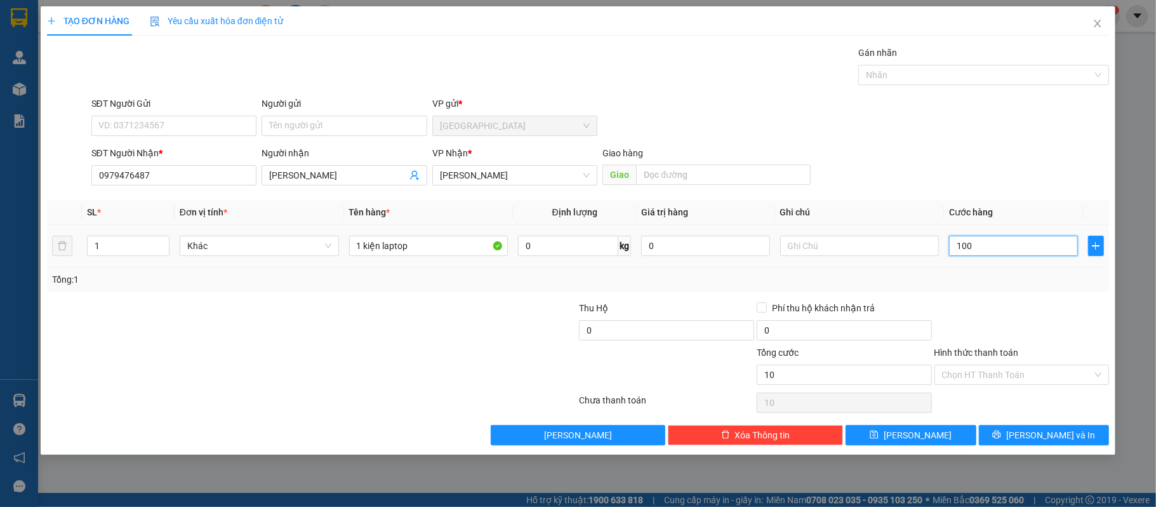
type input "100"
type input "100.000"
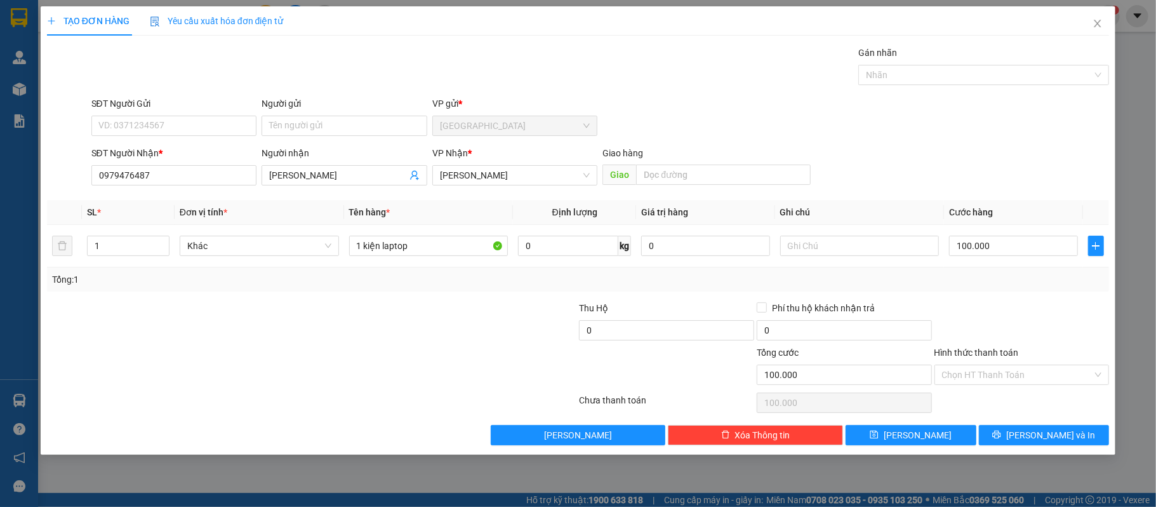
click at [988, 293] on div "Transit Pickup Surcharge Ids Transit Deliver Surcharge Ids Transit Deliver Surc…" at bounding box center [578, 245] width 1063 height 399
click at [1048, 437] on span "[PERSON_NAME] và In" at bounding box center [1050, 435] width 89 height 14
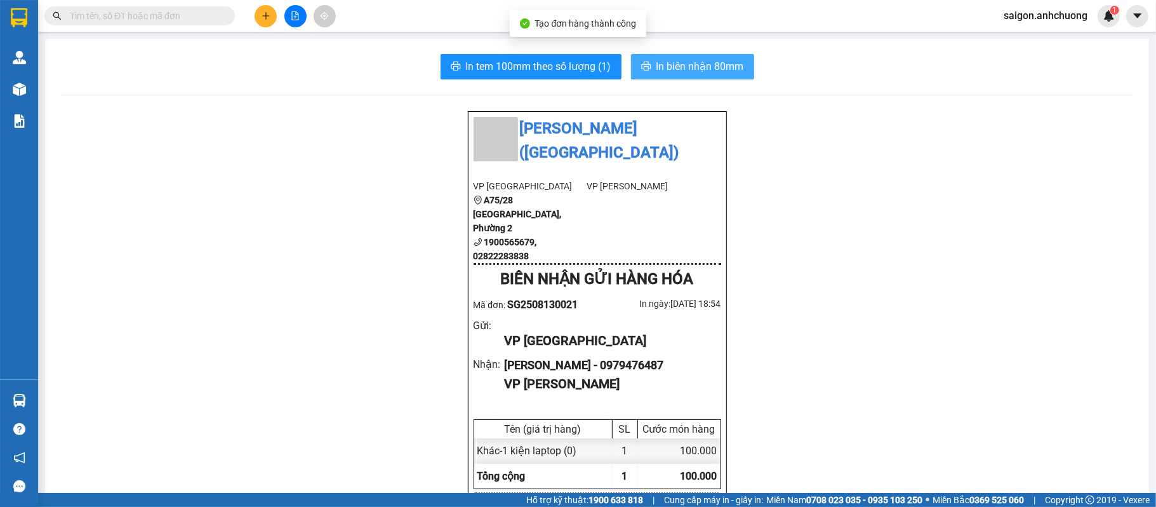
click at [703, 77] on button "In biên nhận 80mm" at bounding box center [692, 66] width 123 height 25
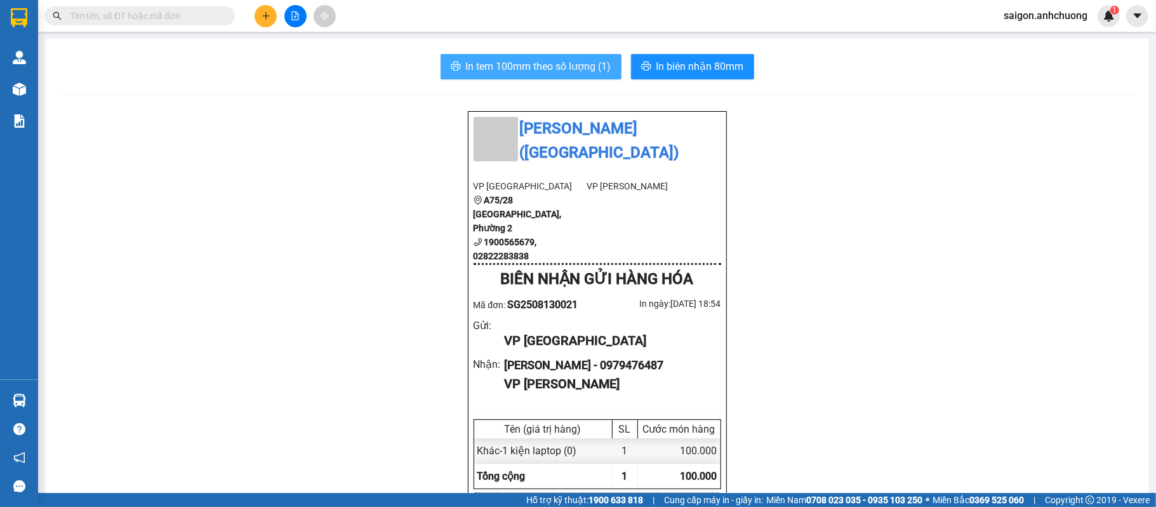
click at [564, 69] on span "In tem 100mm theo số lượng (1)" at bounding box center [538, 66] width 145 height 16
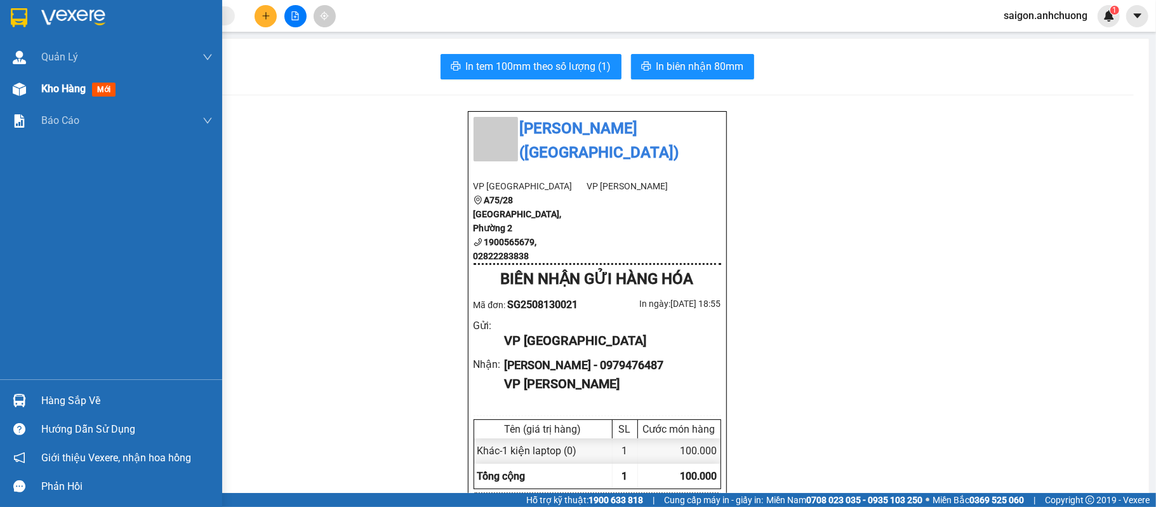
click at [23, 86] on img at bounding box center [19, 89] width 13 height 13
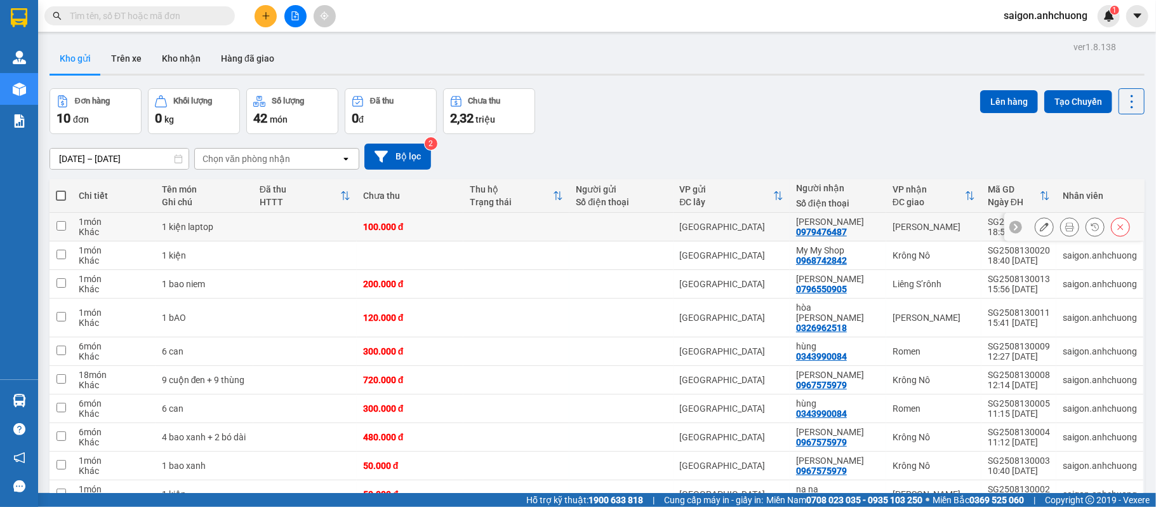
click at [757, 227] on div "[GEOGRAPHIC_DATA]" at bounding box center [732, 227] width 104 height 10
checkbox input "true"
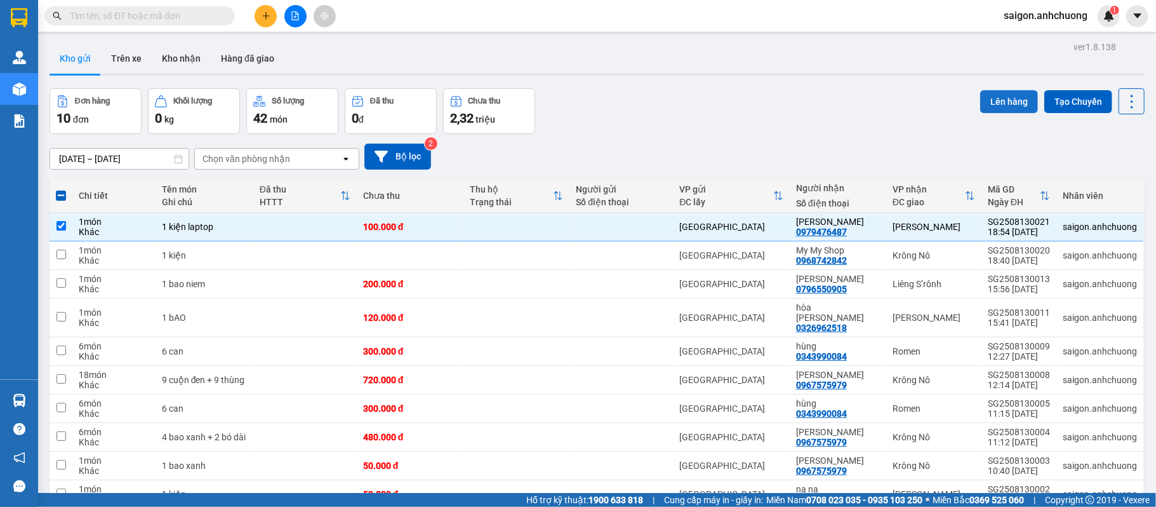
click at [999, 98] on button "Lên hàng" at bounding box center [1009, 101] width 58 height 23
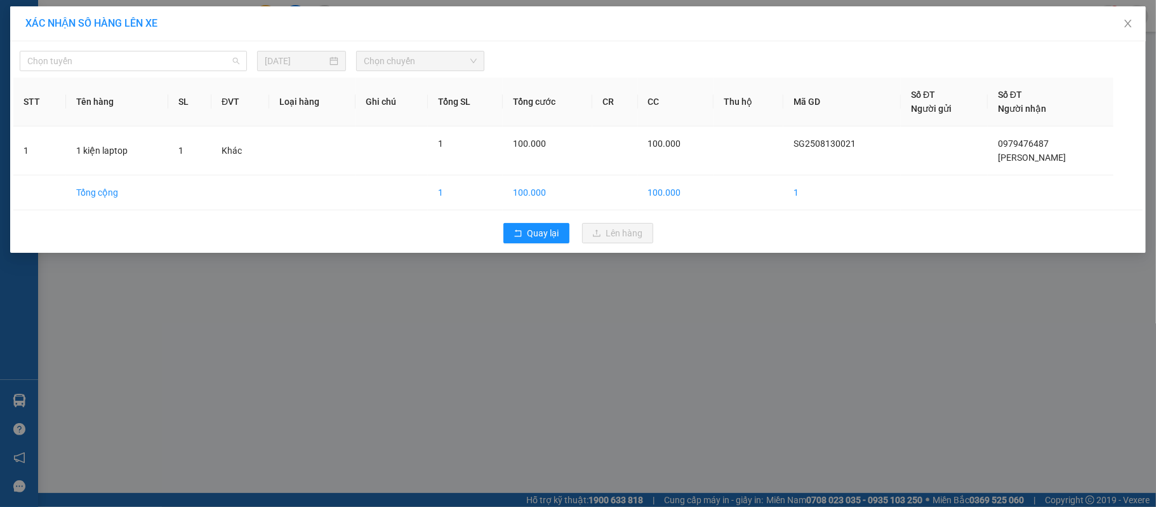
drag, startPoint x: 240, startPoint y: 67, endPoint x: 229, endPoint y: 117, distance: 51.4
click at [244, 77] on body "Kết quả tìm kiếm ( 0 ) Bộ lọc Ngày tạo đơn gần nhất No Data saigon.anhchuong 1 …" at bounding box center [578, 253] width 1156 height 507
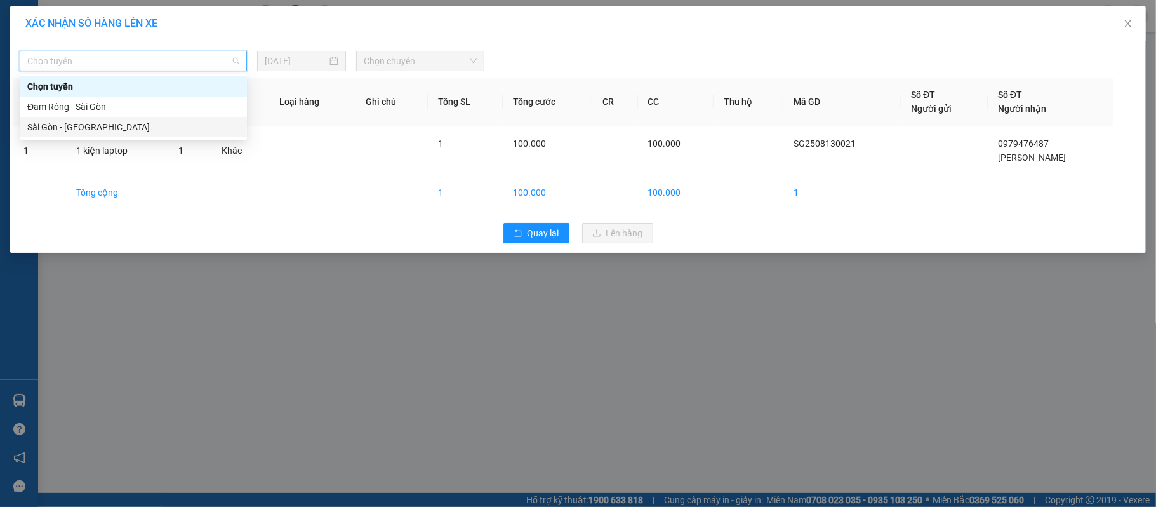
drag, startPoint x: 136, startPoint y: 122, endPoint x: 143, endPoint y: 124, distance: 7.4
click at [143, 124] on div "Sài Gòn - [GEOGRAPHIC_DATA]" at bounding box center [133, 127] width 212 height 14
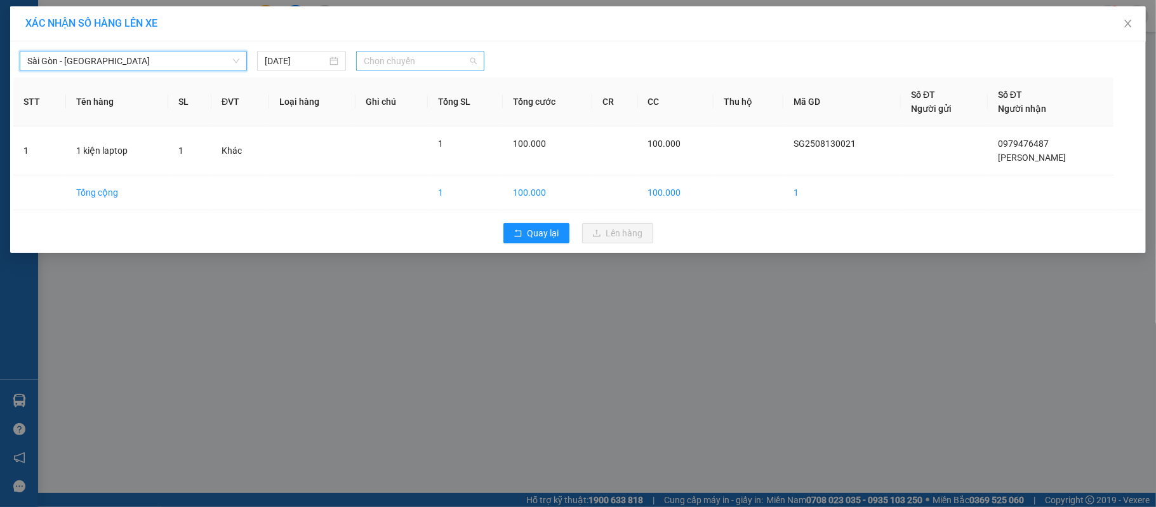
click at [410, 67] on span "Chọn chuyến" at bounding box center [420, 60] width 113 height 19
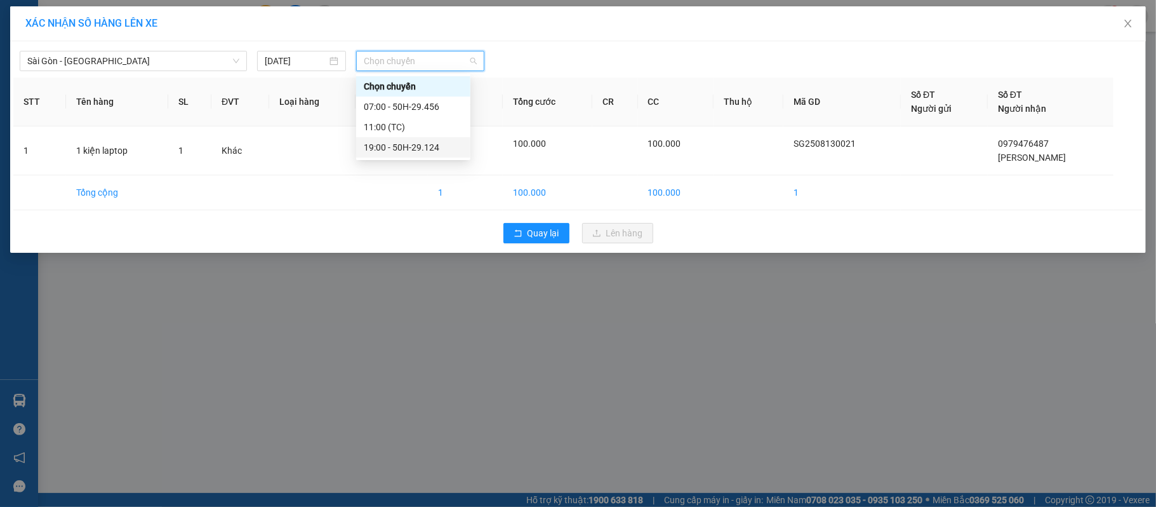
click at [403, 153] on div "19:00 - 50H-29.124" at bounding box center [413, 147] width 99 height 14
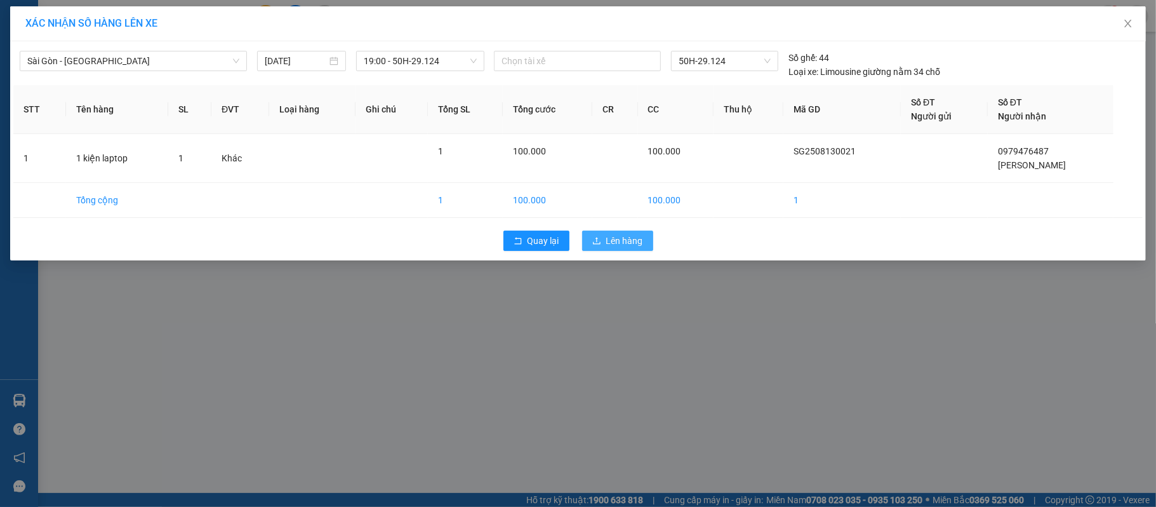
click at [635, 240] on span "Lên hàng" at bounding box center [624, 241] width 37 height 14
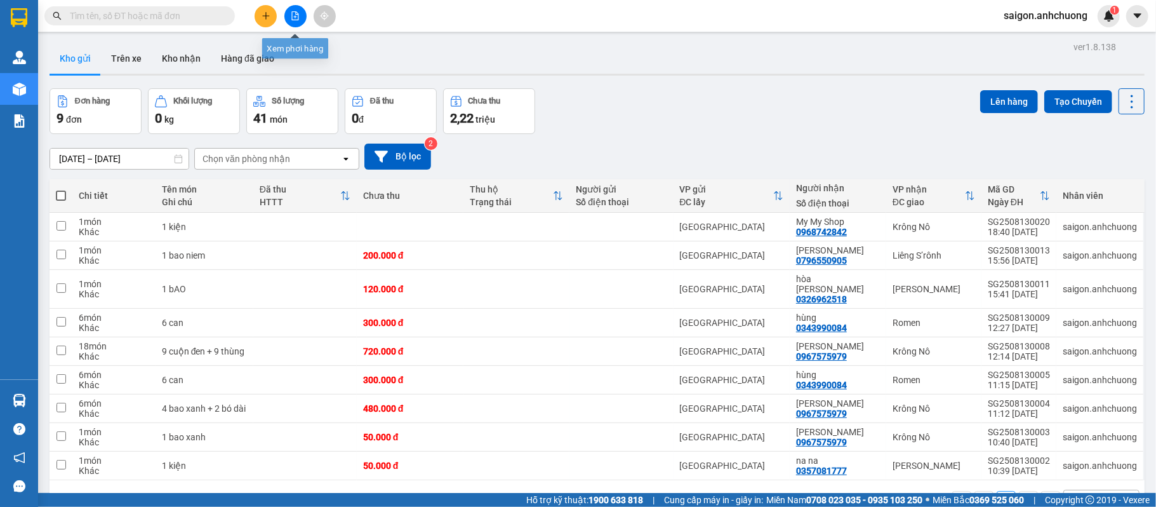
click at [293, 20] on button at bounding box center [295, 16] width 22 height 22
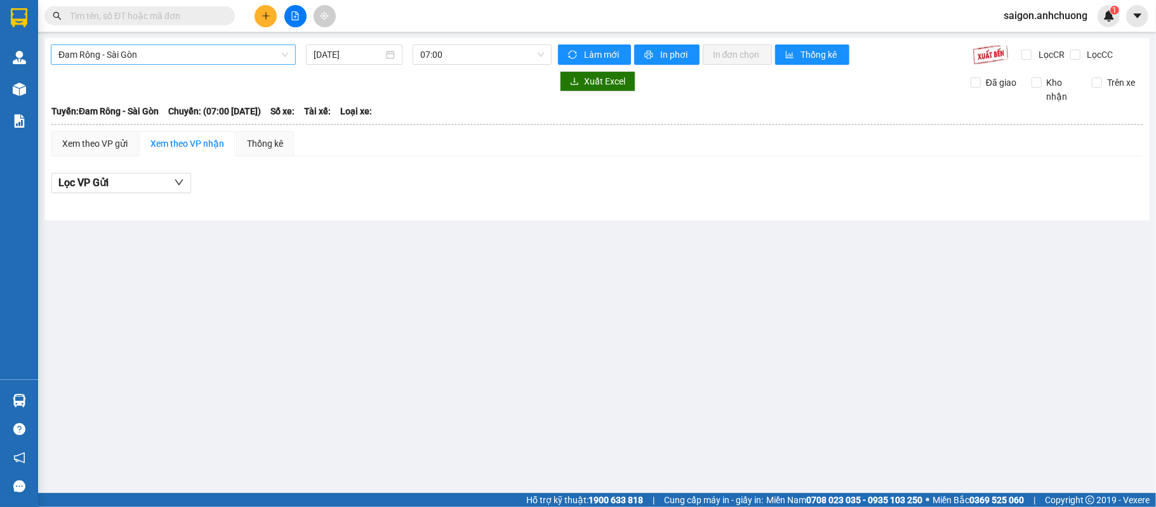
click at [97, 52] on span "Đam Rông - Sài Gòn" at bounding box center [173, 54] width 230 height 19
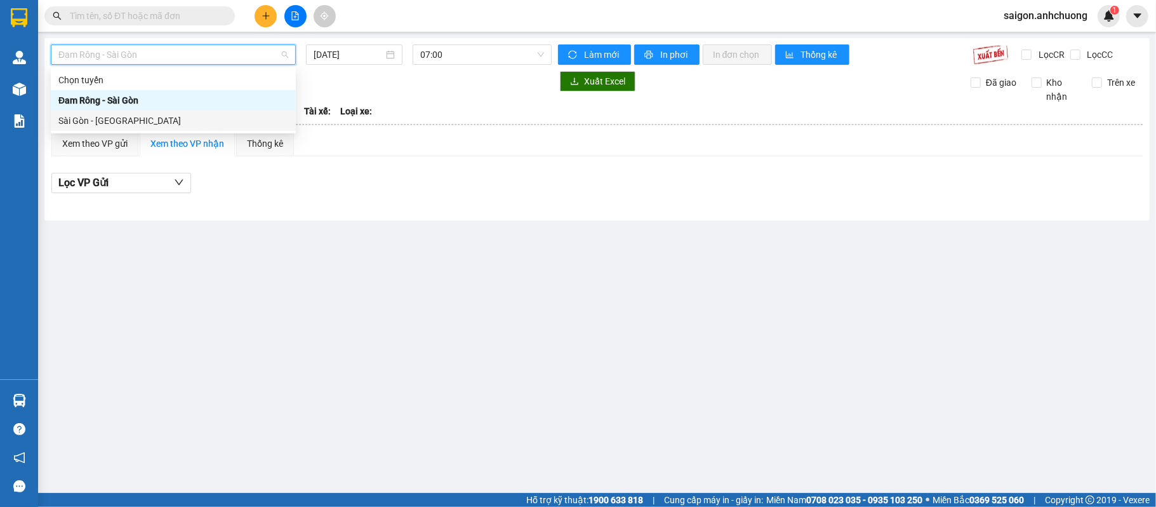
click at [95, 114] on div "Sài Gòn - [GEOGRAPHIC_DATA]" at bounding box center [173, 121] width 230 height 14
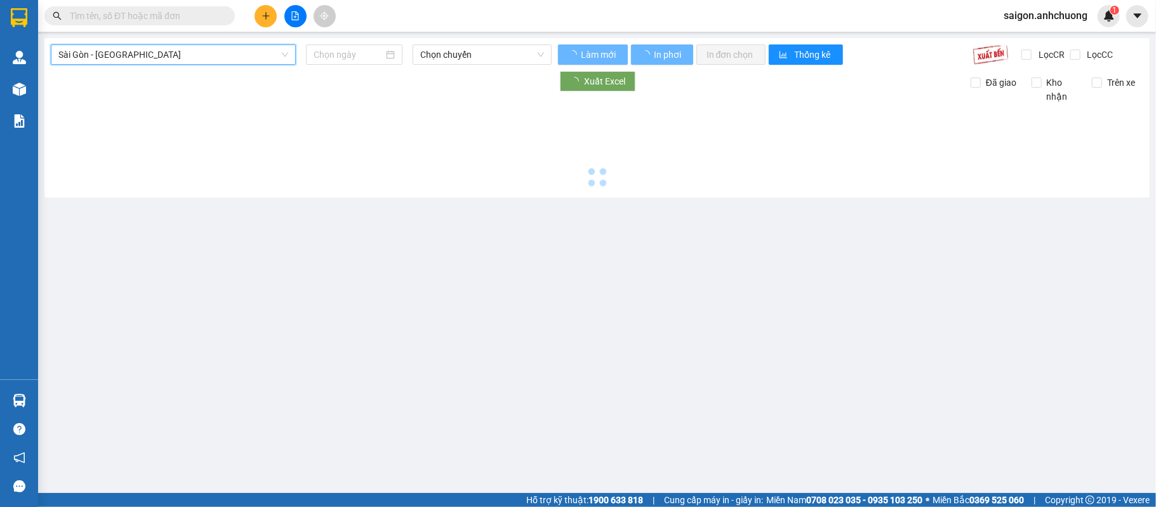
type input "[DATE]"
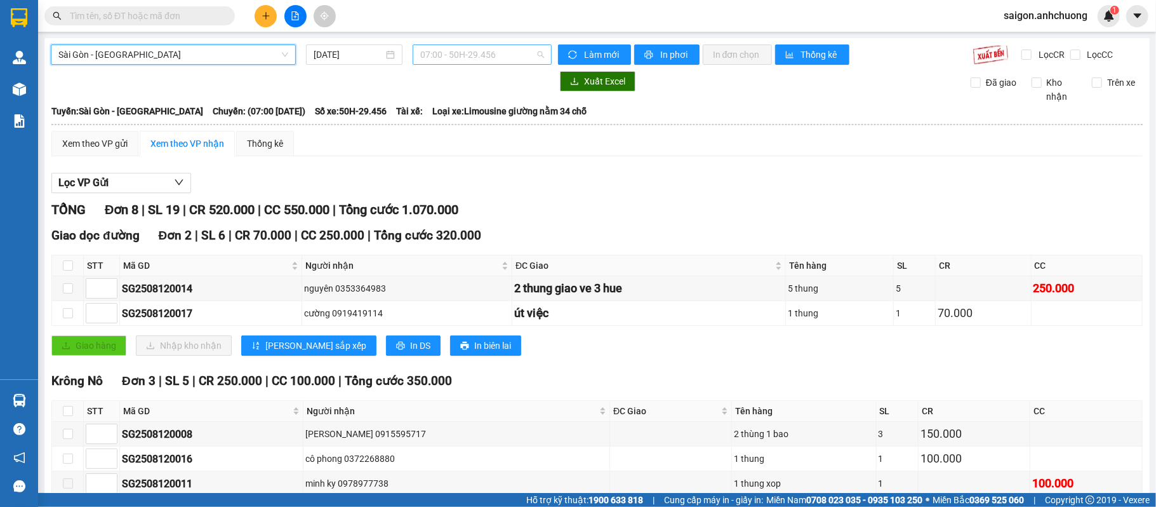
click at [413, 51] on div "07:00 - 50H-29.456" at bounding box center [482, 54] width 139 height 20
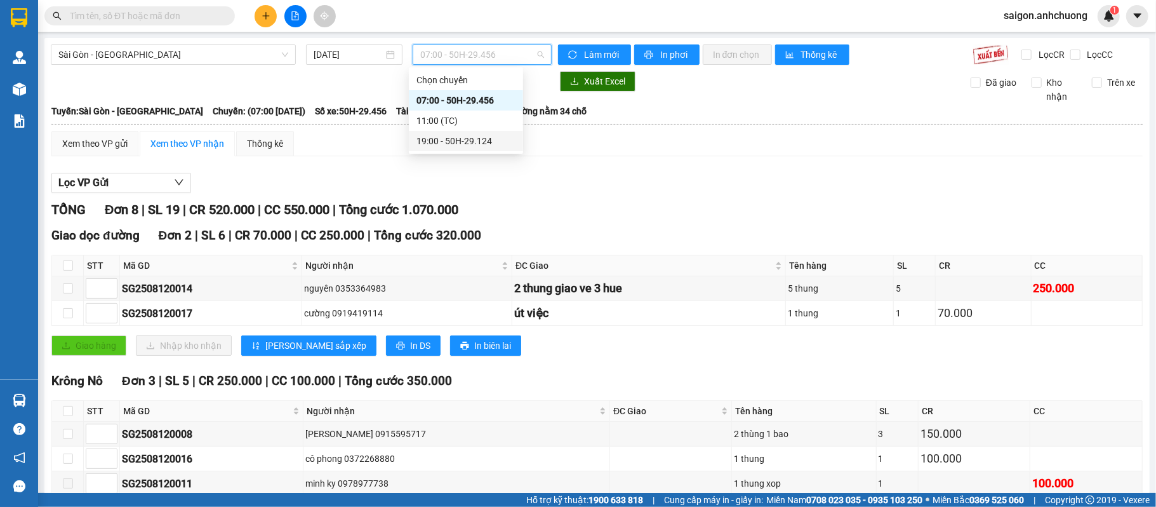
click at [439, 142] on div "19:00 - 50H-29.124" at bounding box center [465, 141] width 99 height 14
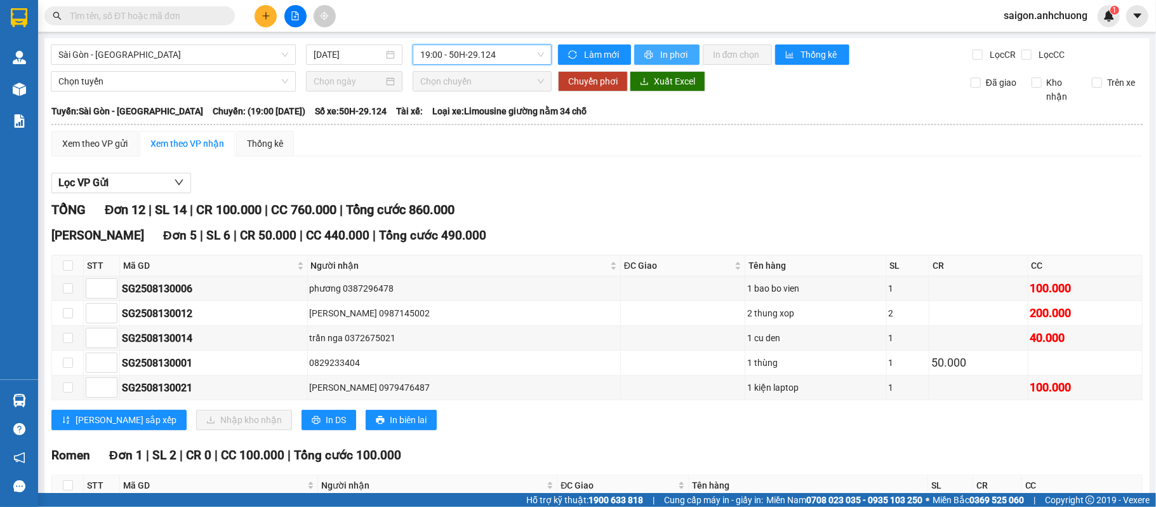
click at [664, 48] on span "In phơi" at bounding box center [674, 55] width 29 height 14
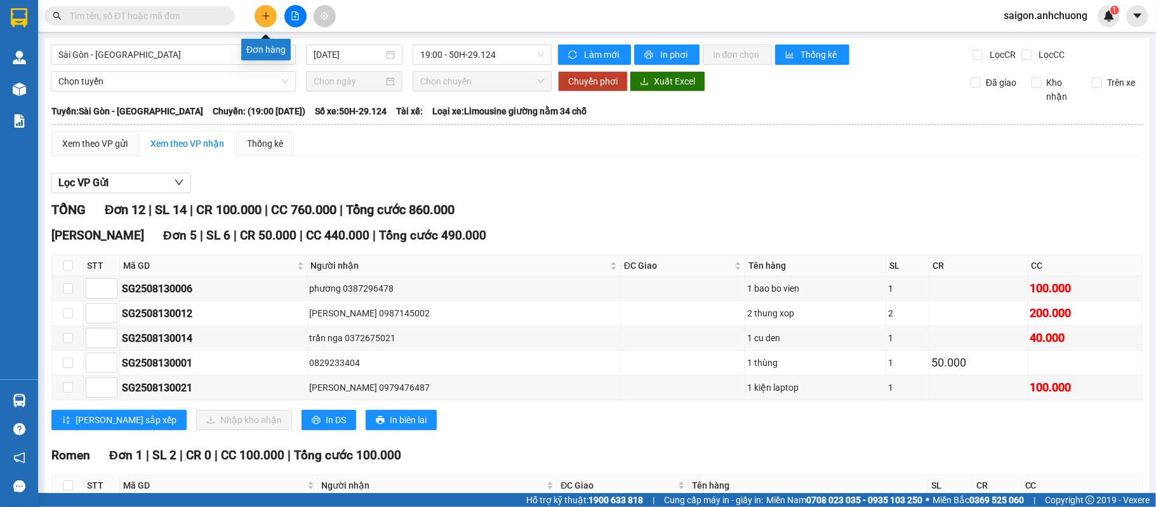
click at [264, 6] on button at bounding box center [266, 16] width 22 height 22
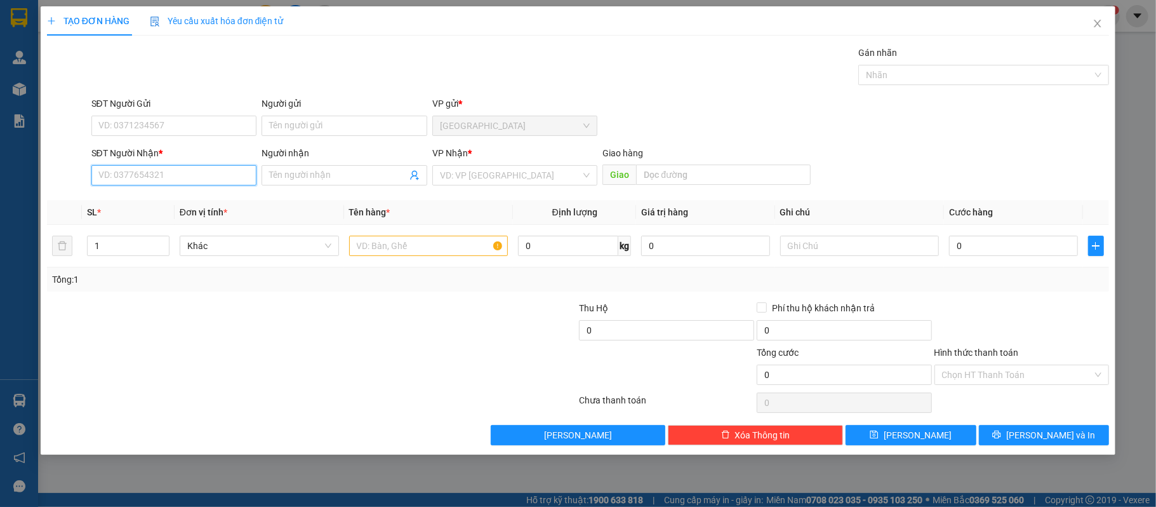
click at [194, 173] on input "SĐT Người Nhận *" at bounding box center [174, 175] width 166 height 20
type input "0867847968"
click at [190, 204] on div "0867847968 - nam đoàn" at bounding box center [174, 202] width 150 height 14
type input "nam đoàn"
type input "0867847968"
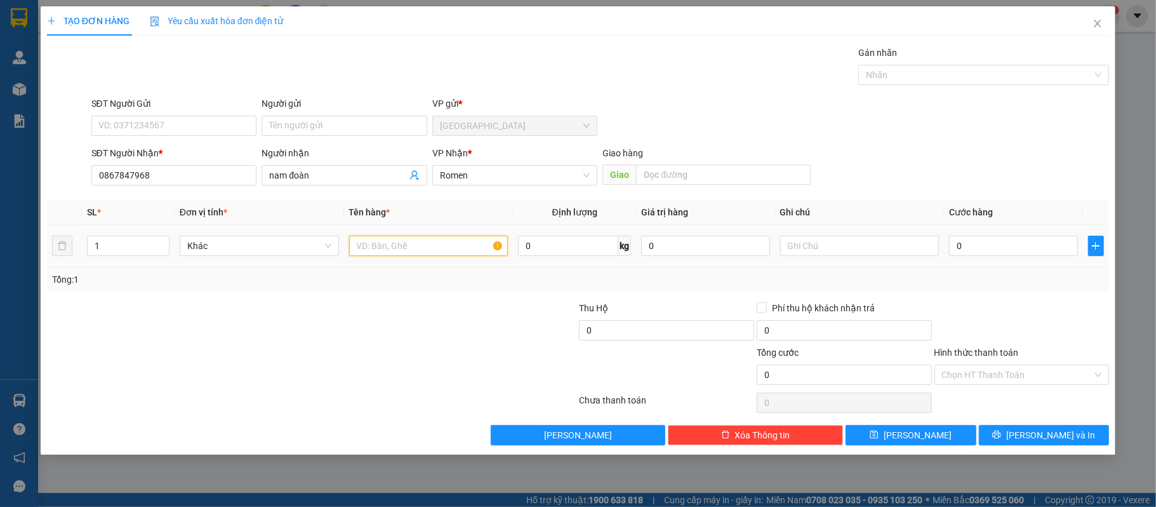
click at [389, 241] on input "text" at bounding box center [428, 246] width 159 height 20
type input "1 hộp"
click at [1027, 256] on input "0" at bounding box center [1013, 246] width 128 height 20
type input "3"
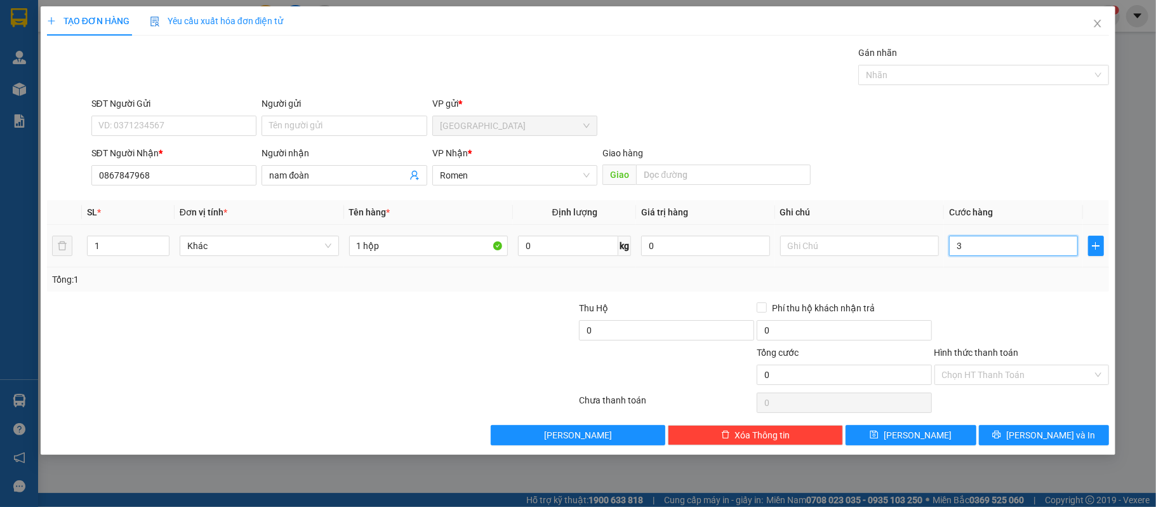
type input "3"
type input "30"
type input "30.000"
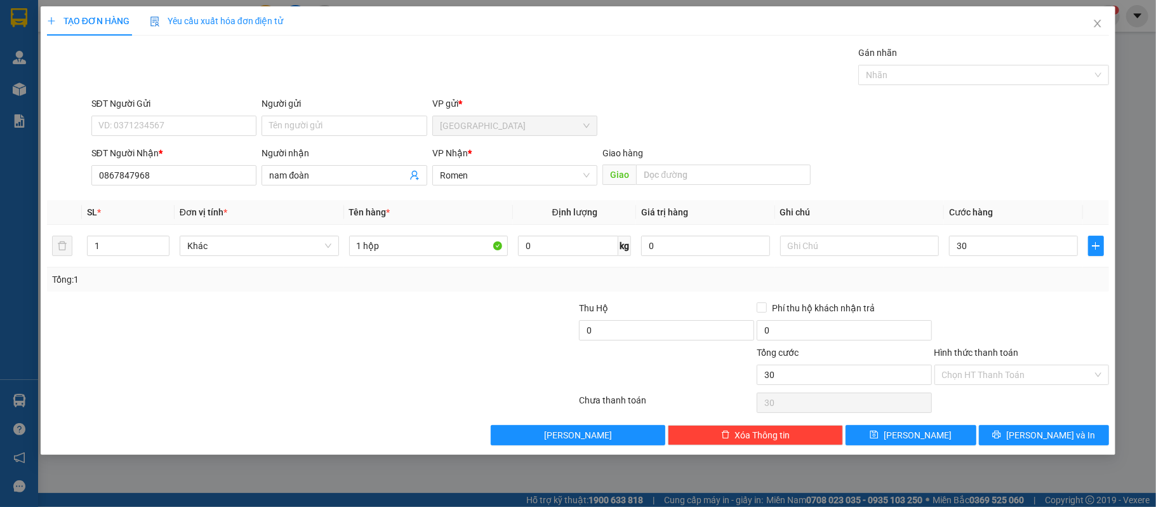
type input "30.000"
click at [1002, 280] on div "Tổng: 1" at bounding box center [578, 279] width 1053 height 14
click at [1001, 434] on icon "printer" at bounding box center [996, 434] width 9 height 9
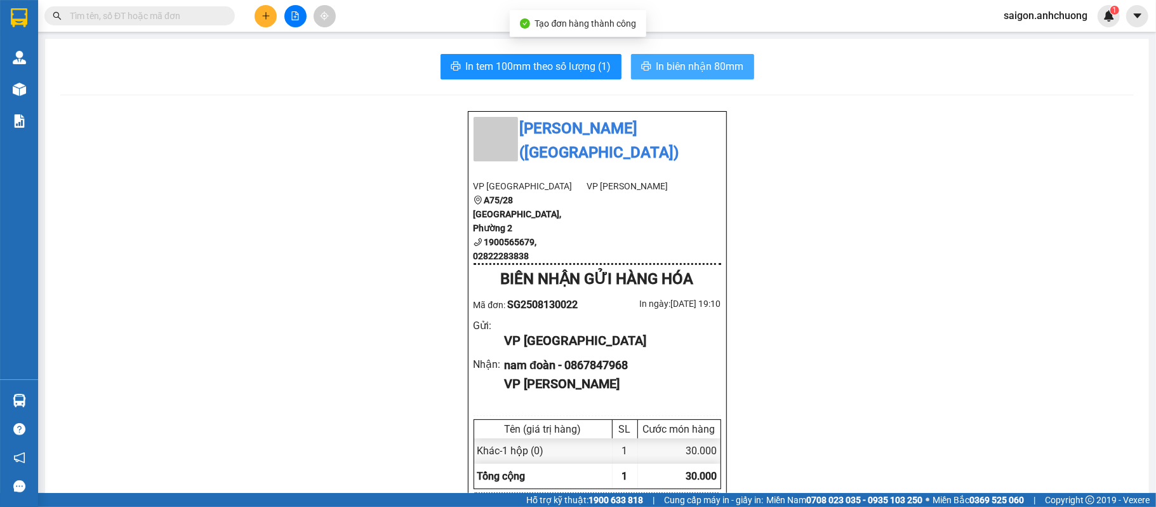
click at [712, 69] on span "In biên nhận 80mm" at bounding box center [700, 66] width 88 height 16
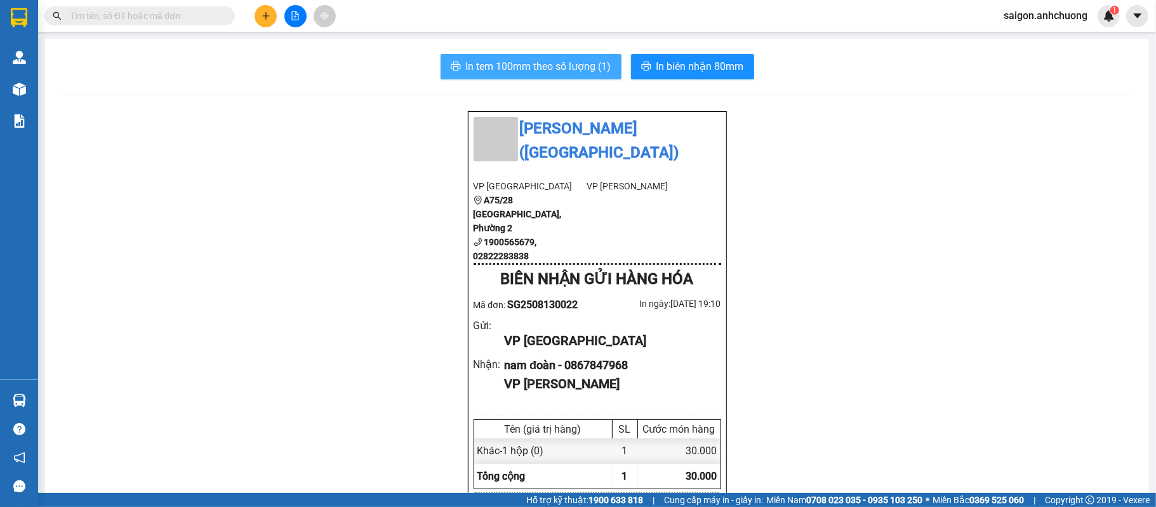
click at [536, 67] on span "In tem 100mm theo số lượng (1)" at bounding box center [538, 66] width 145 height 16
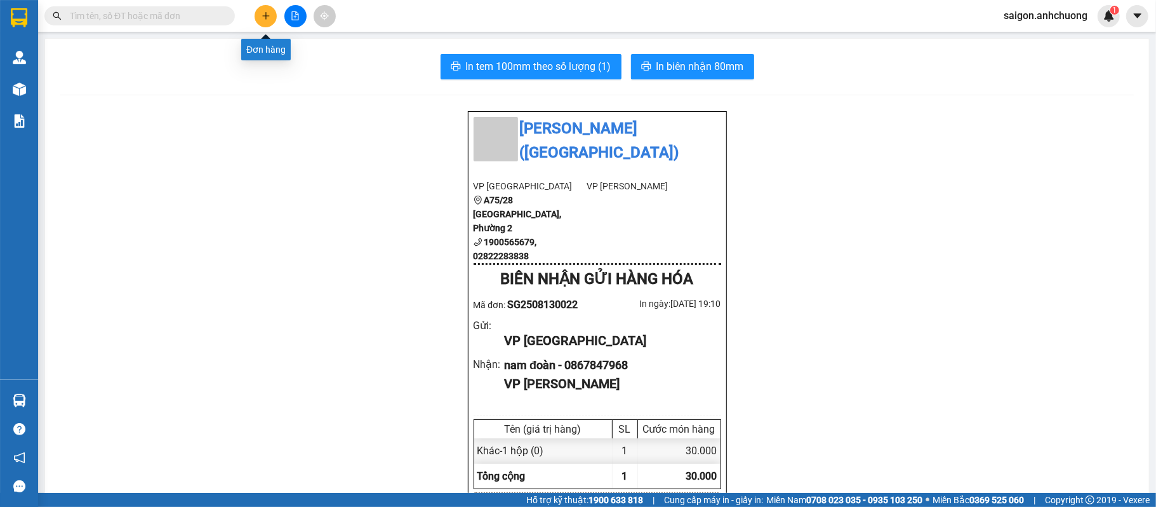
click at [270, 19] on button at bounding box center [266, 16] width 22 height 22
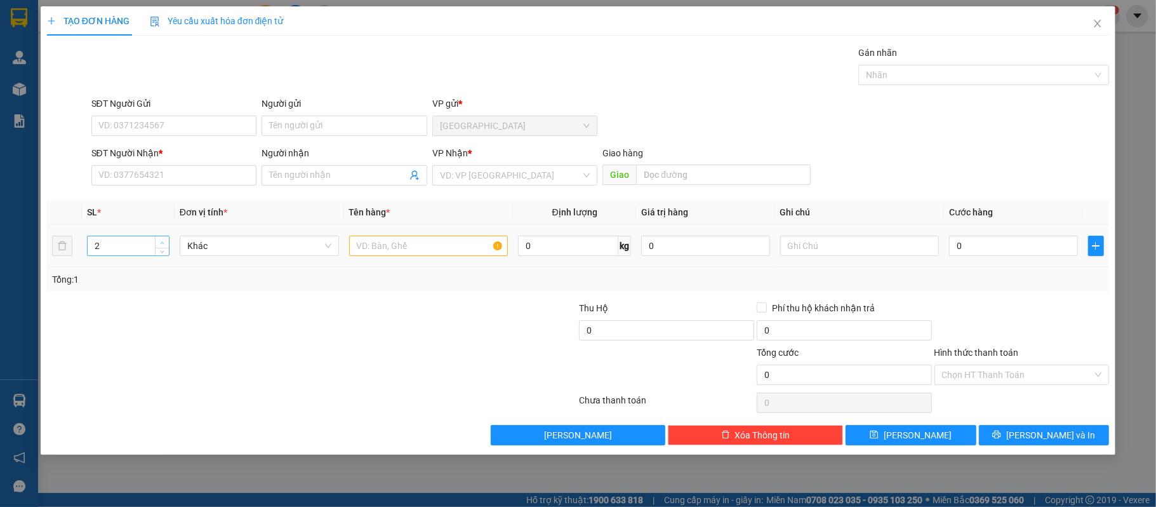
click at [163, 241] on icon "up" at bounding box center [162, 243] width 4 height 4
type input "3"
click at [161, 241] on icon "up" at bounding box center [162, 243] width 4 height 4
click at [135, 168] on input "SĐT Người Nhận *" at bounding box center [174, 175] width 166 height 20
click at [154, 206] on div "0961023747 - [PERSON_NAME]" at bounding box center [174, 202] width 150 height 14
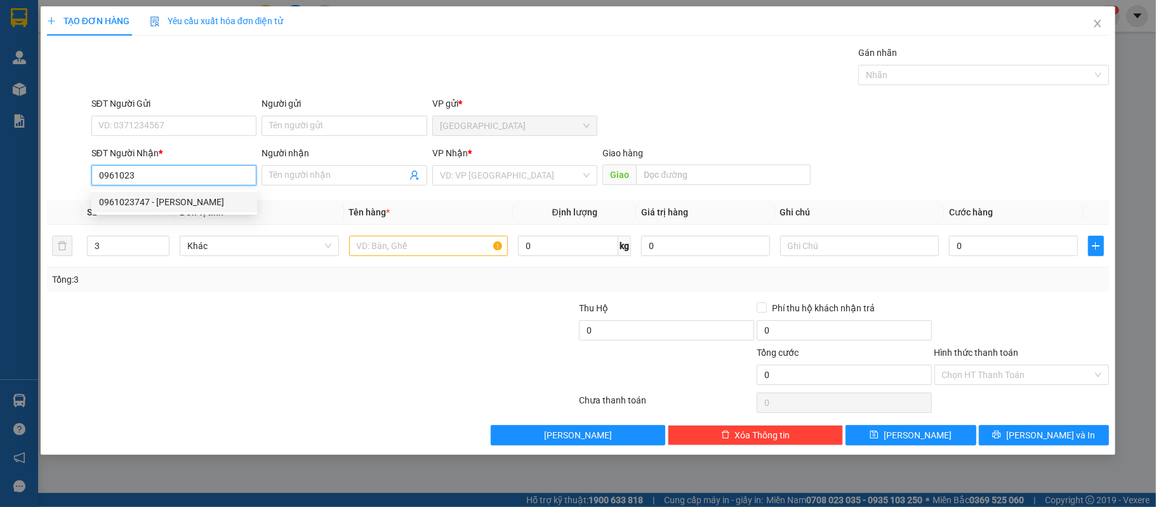
type input "0961023747"
type input "vuong"
type input "0961023747"
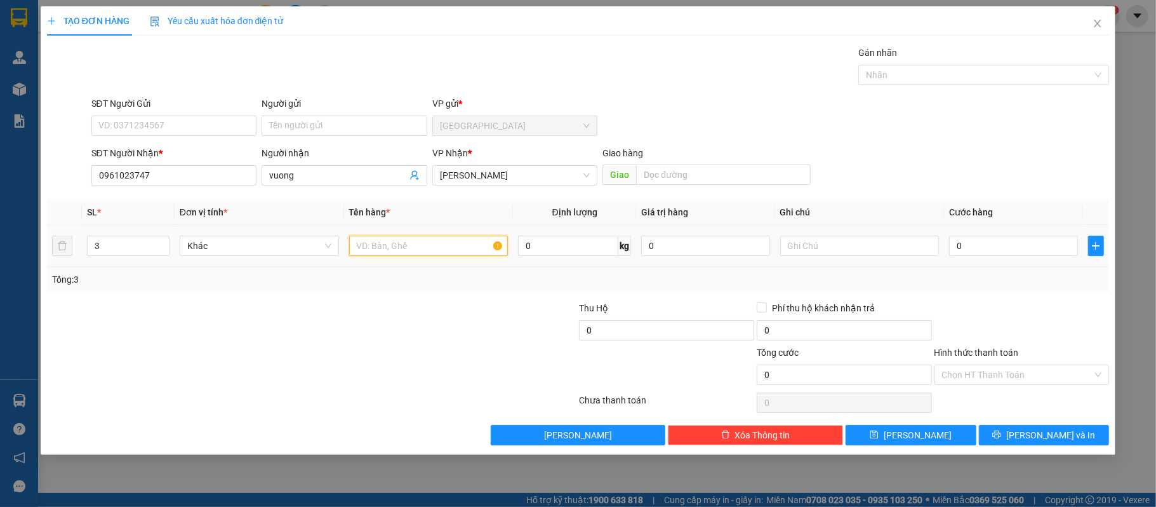
click at [412, 251] on input "text" at bounding box center [428, 246] width 159 height 20
type input "2 bao 1 thung"
click at [1034, 232] on td "0" at bounding box center [1013, 246] width 138 height 43
click at [994, 244] on input "0" at bounding box center [1013, 246] width 128 height 20
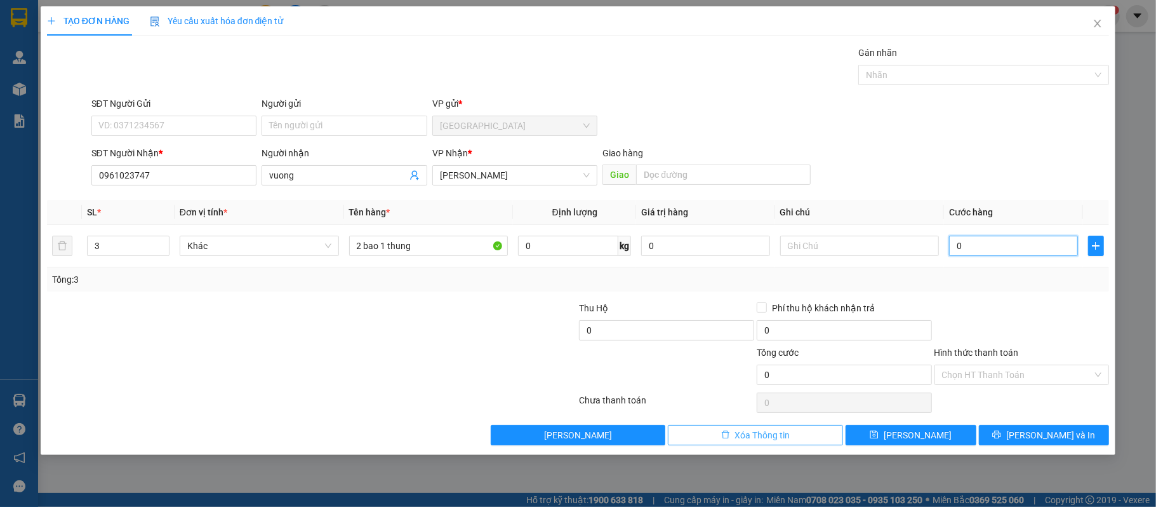
type input "1"
type input "15"
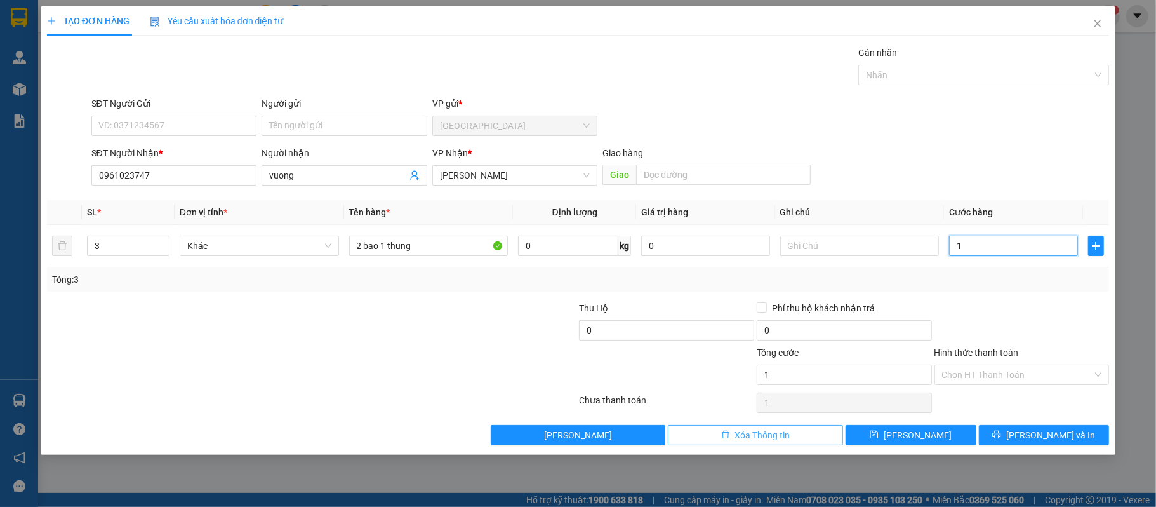
type input "15"
type input "150"
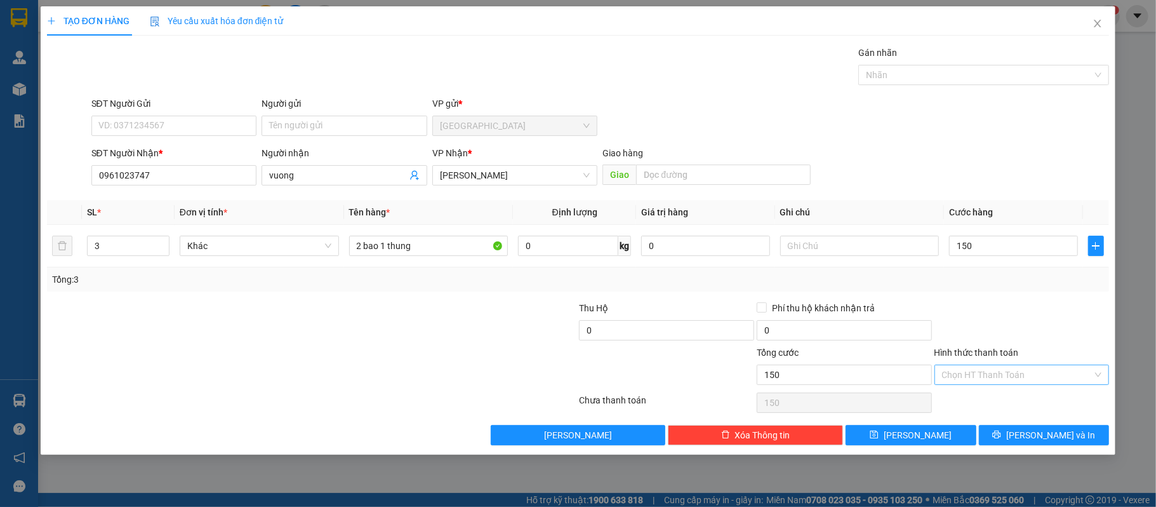
type input "150.000"
click at [983, 377] on input "Hình thức thanh toán" at bounding box center [1017, 374] width 151 height 19
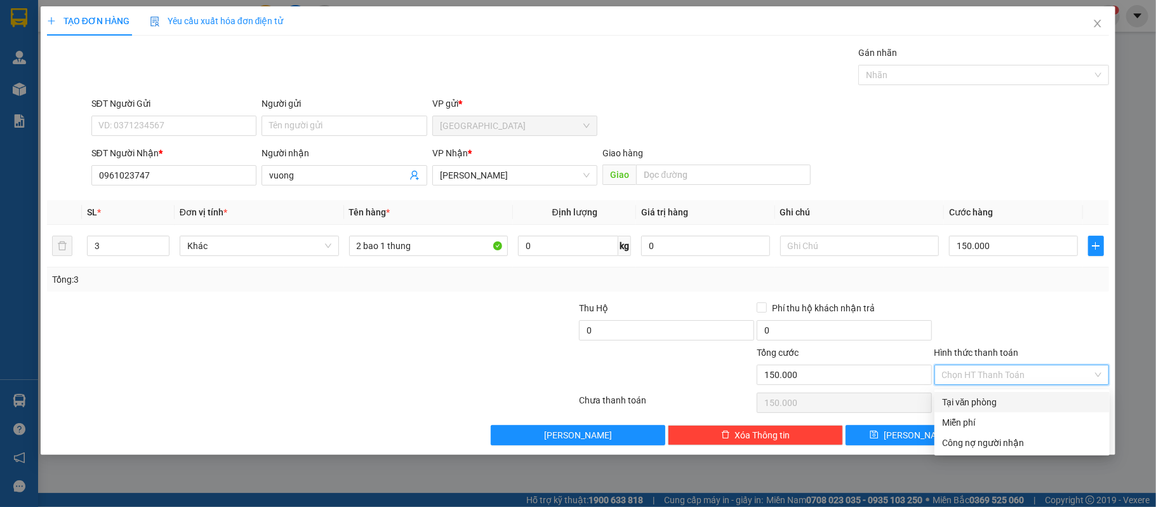
click at [957, 406] on div "Tại văn phòng" at bounding box center [1022, 402] width 160 height 14
type input "0"
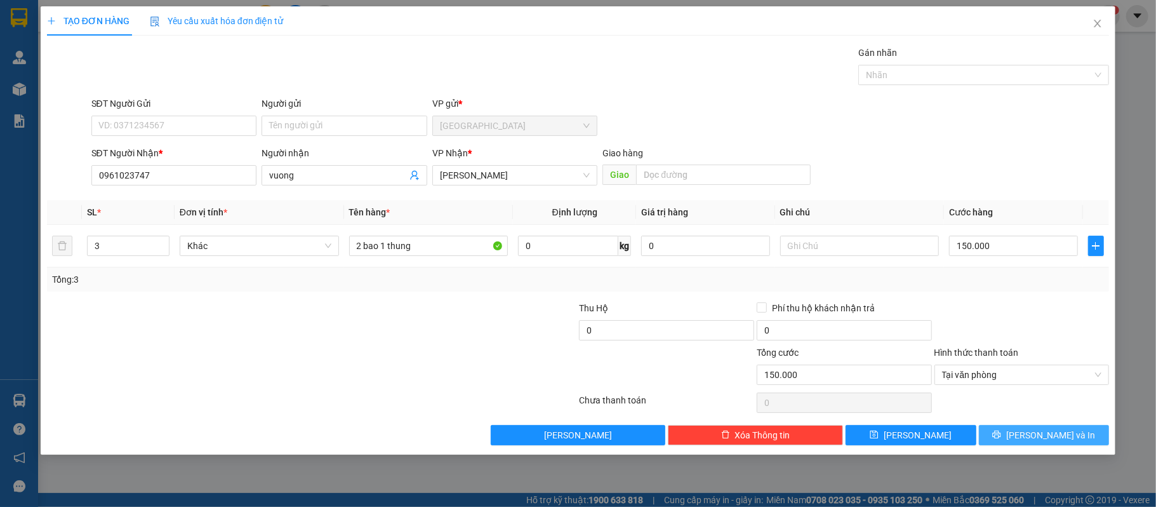
click at [1030, 445] on button "[PERSON_NAME] và In" at bounding box center [1044, 435] width 131 height 20
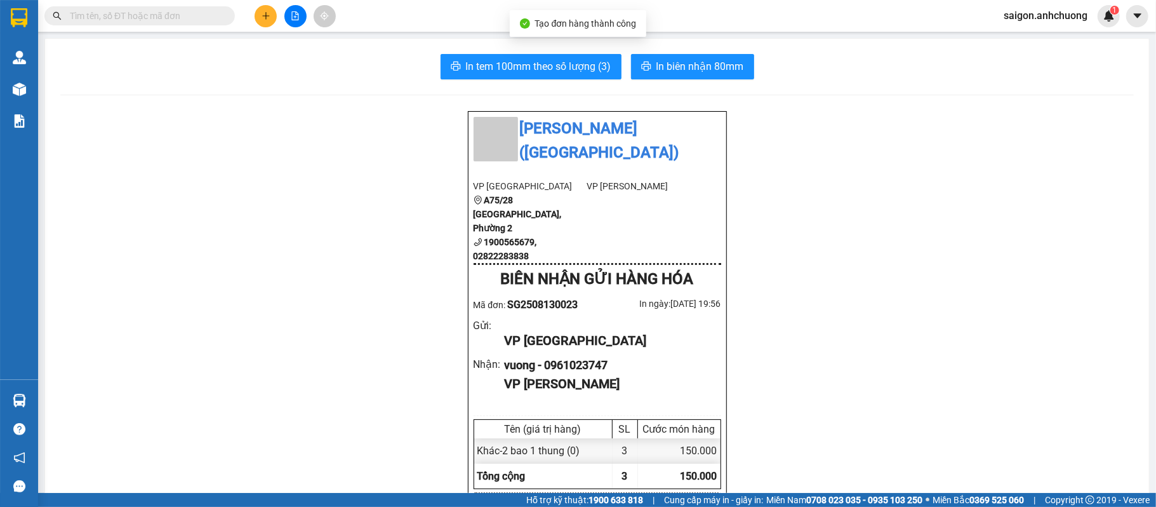
click at [677, 72] on span "In biên nhận 80mm" at bounding box center [700, 66] width 88 height 16
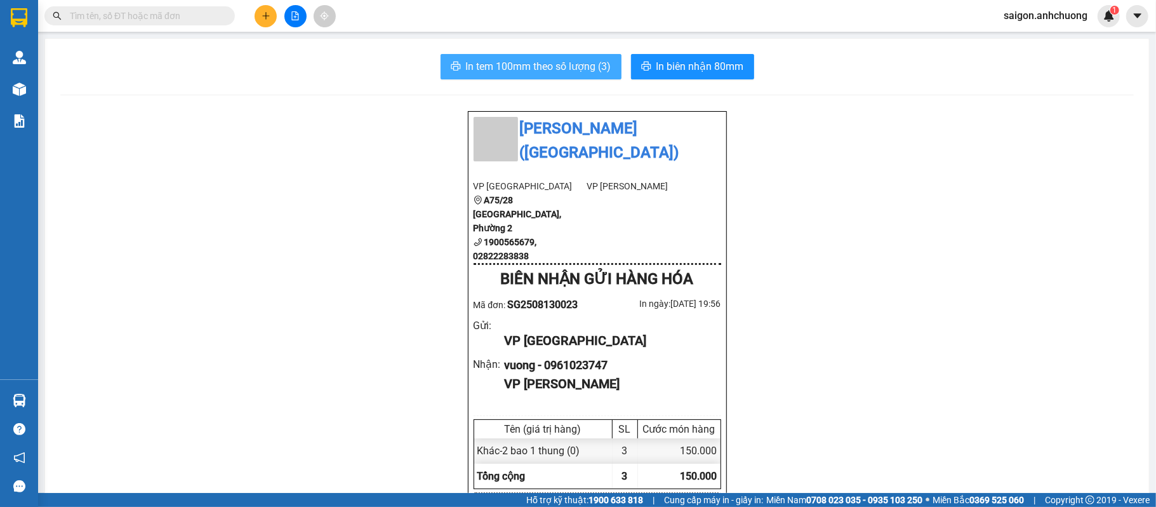
click at [453, 67] on icon "printer" at bounding box center [456, 66] width 10 height 10
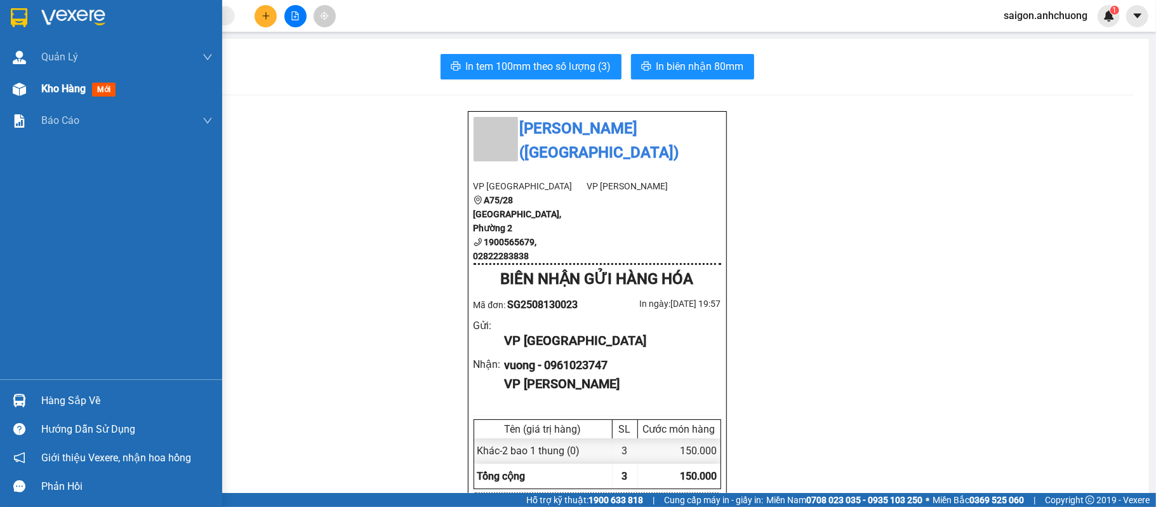
click at [25, 90] on img at bounding box center [19, 89] width 13 height 13
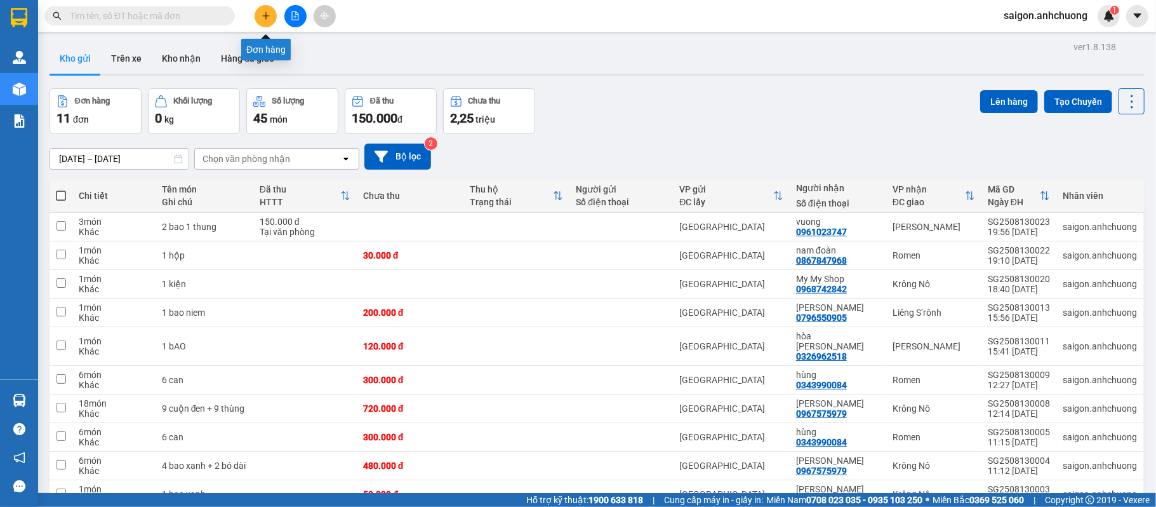
drag, startPoint x: 273, startPoint y: 13, endPoint x: 273, endPoint y: 86, distance: 73.6
click at [277, 16] on div at bounding box center [295, 16] width 95 height 22
click at [260, 13] on button at bounding box center [266, 16] width 22 height 22
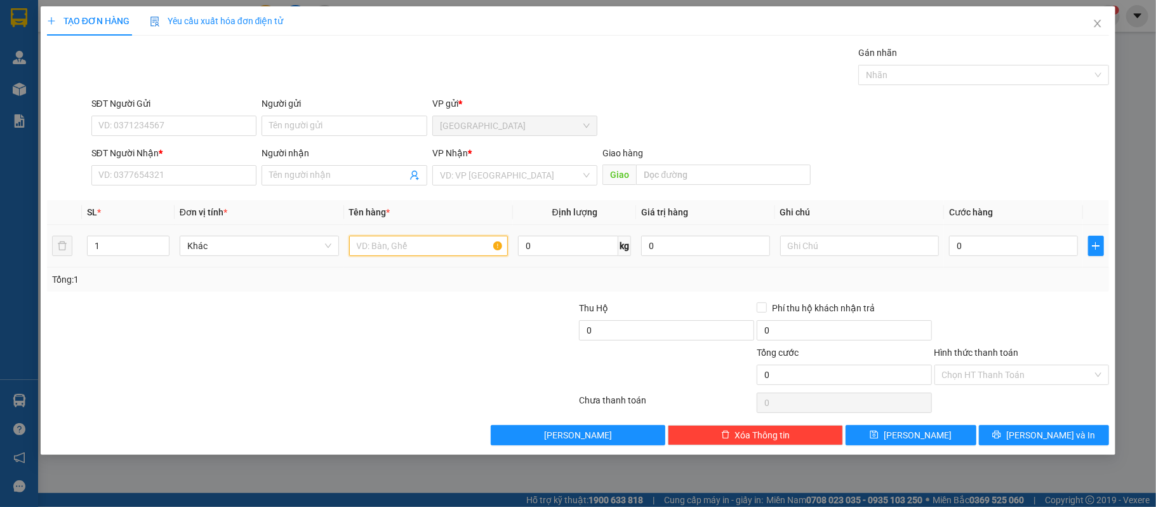
click at [413, 241] on input "text" at bounding box center [428, 246] width 159 height 20
type input "1 cuc may"
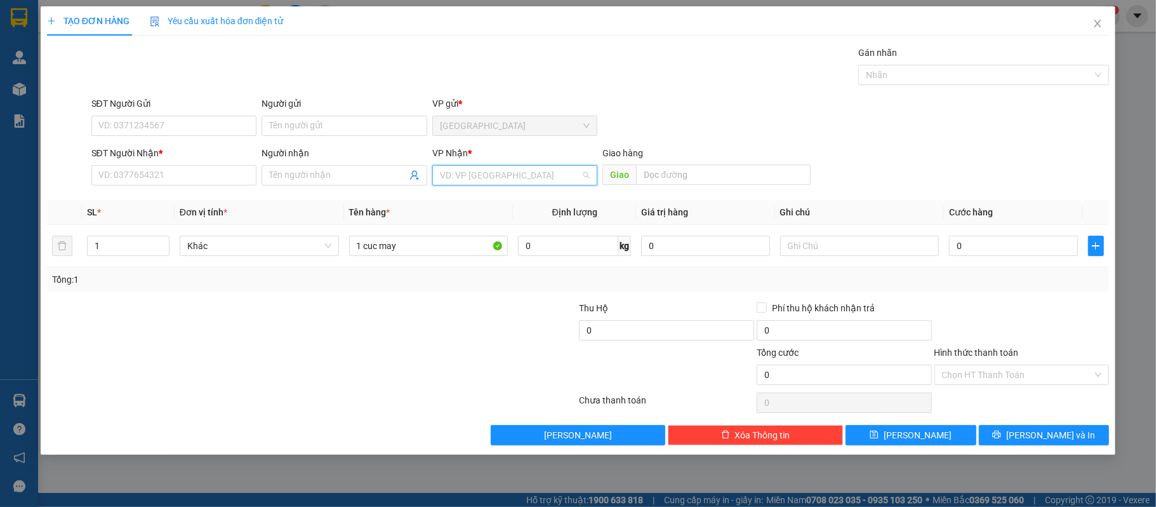
click at [466, 174] on input "search" at bounding box center [511, 175] width 142 height 19
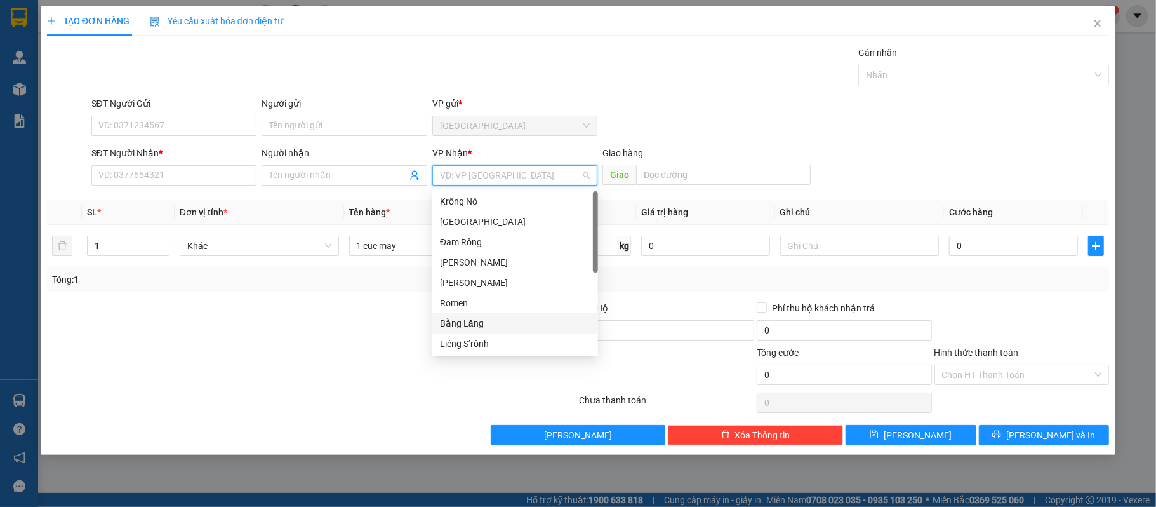
click at [470, 328] on div "Bằng Lăng" at bounding box center [515, 323] width 150 height 14
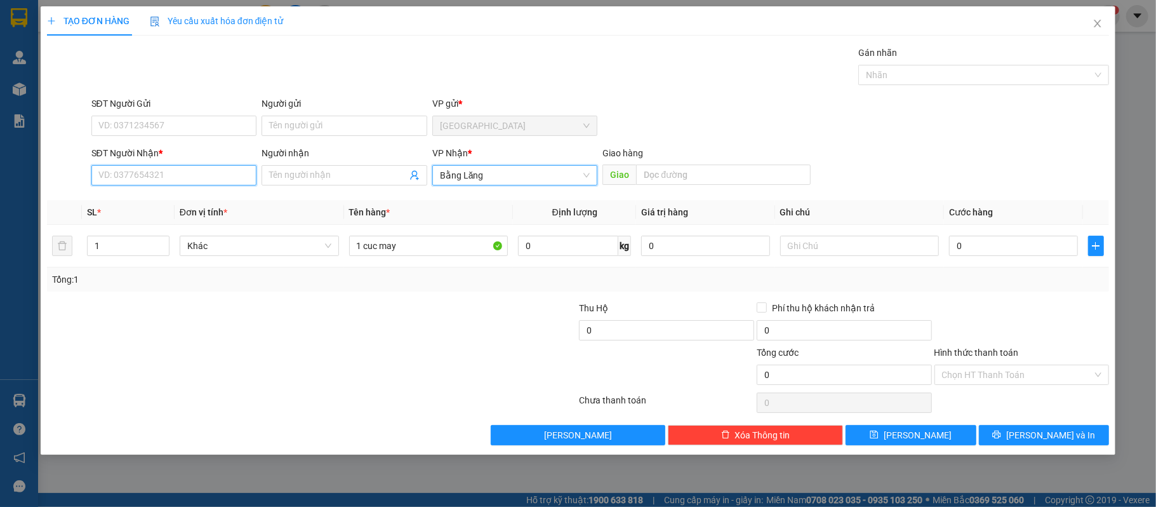
click at [203, 170] on input "SĐT Người Nhận *" at bounding box center [174, 175] width 166 height 20
type input "0961261331"
click at [211, 199] on div "0961261331 - minh" at bounding box center [174, 202] width 150 height 14
type input "minh"
type input "0961261331"
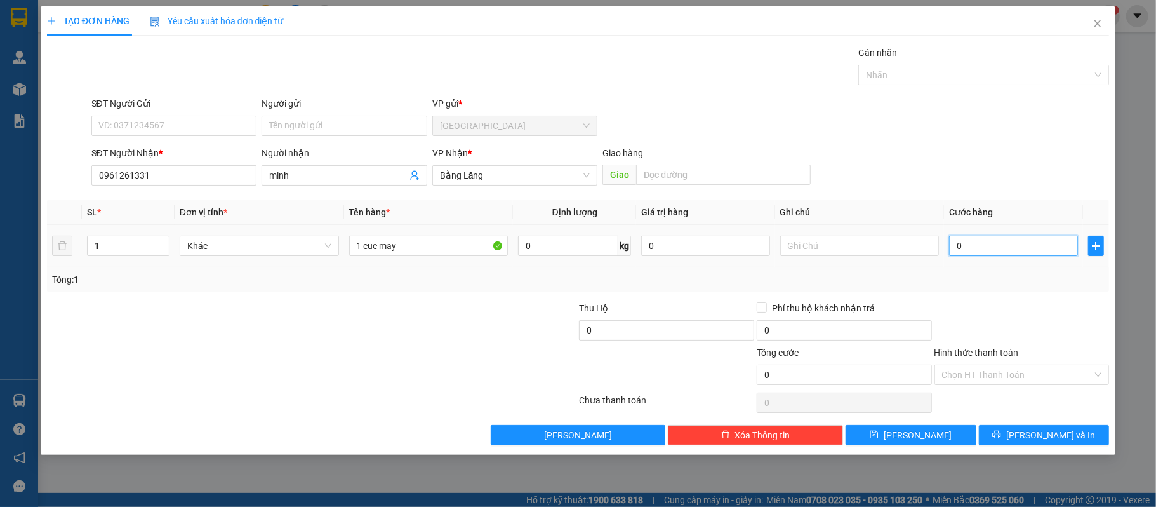
click at [1004, 240] on input "0" at bounding box center [1013, 246] width 128 height 20
type input "5"
type input "50"
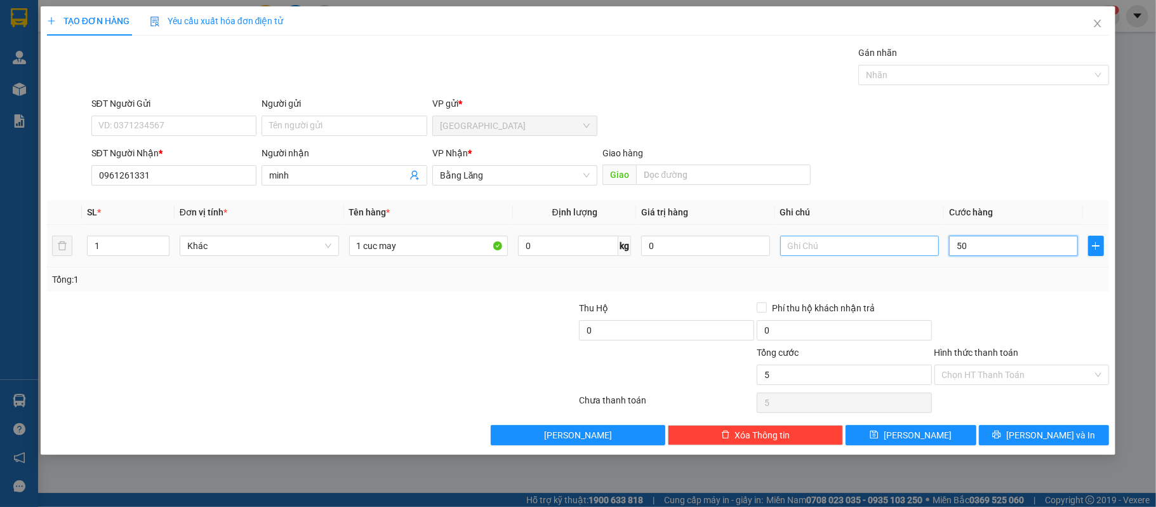
type input "50"
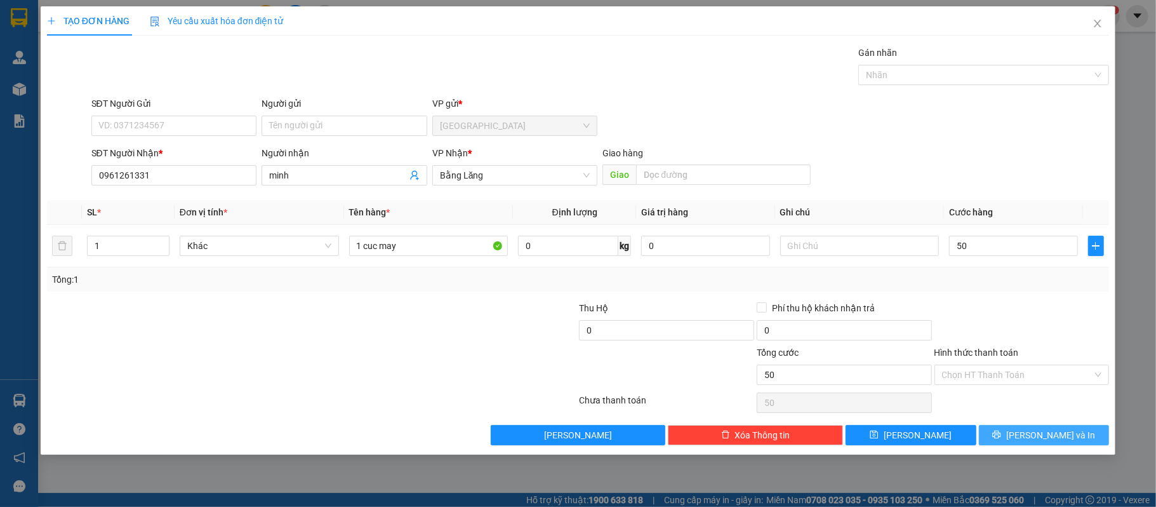
type input "50.000"
click at [989, 440] on button "[PERSON_NAME] và In" at bounding box center [1044, 435] width 131 height 20
click at [1042, 442] on span "[PERSON_NAME] và In" at bounding box center [1050, 435] width 89 height 14
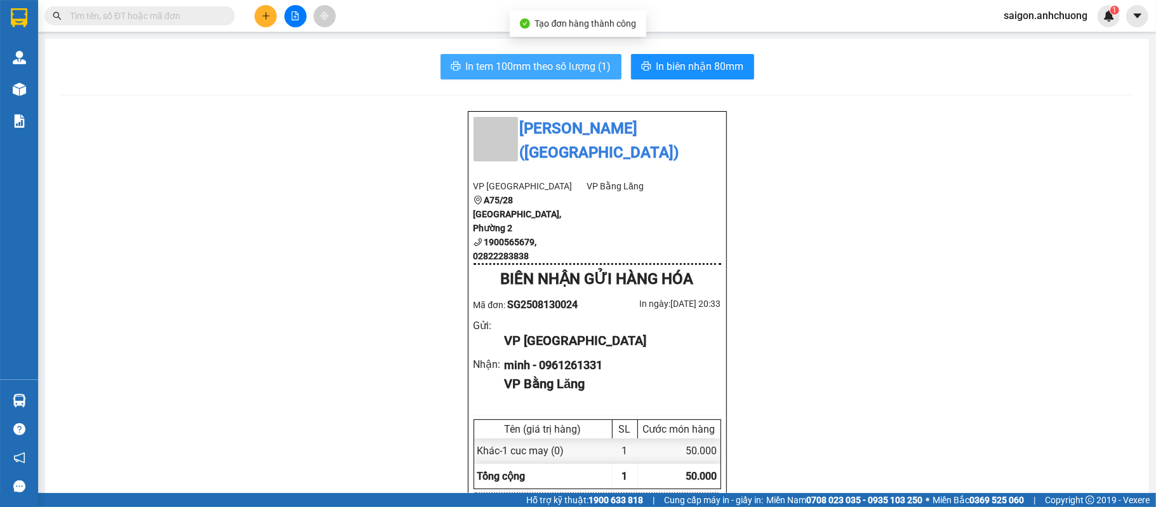
click at [529, 56] on button "In tem 100mm theo số lượng (1)" at bounding box center [531, 66] width 181 height 25
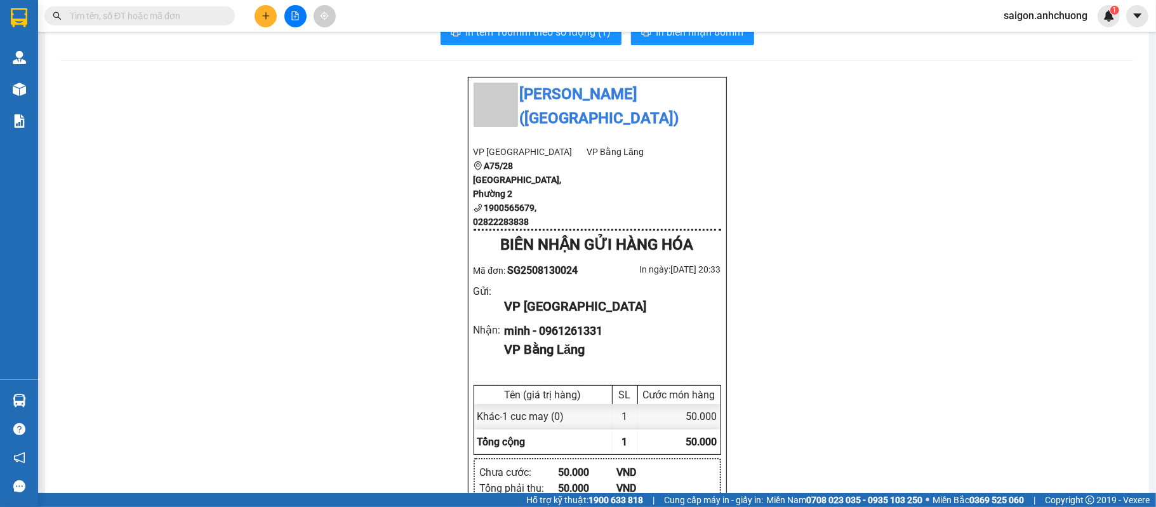
scroll to position [84, 0]
